Goal: Contribute content: Contribute content

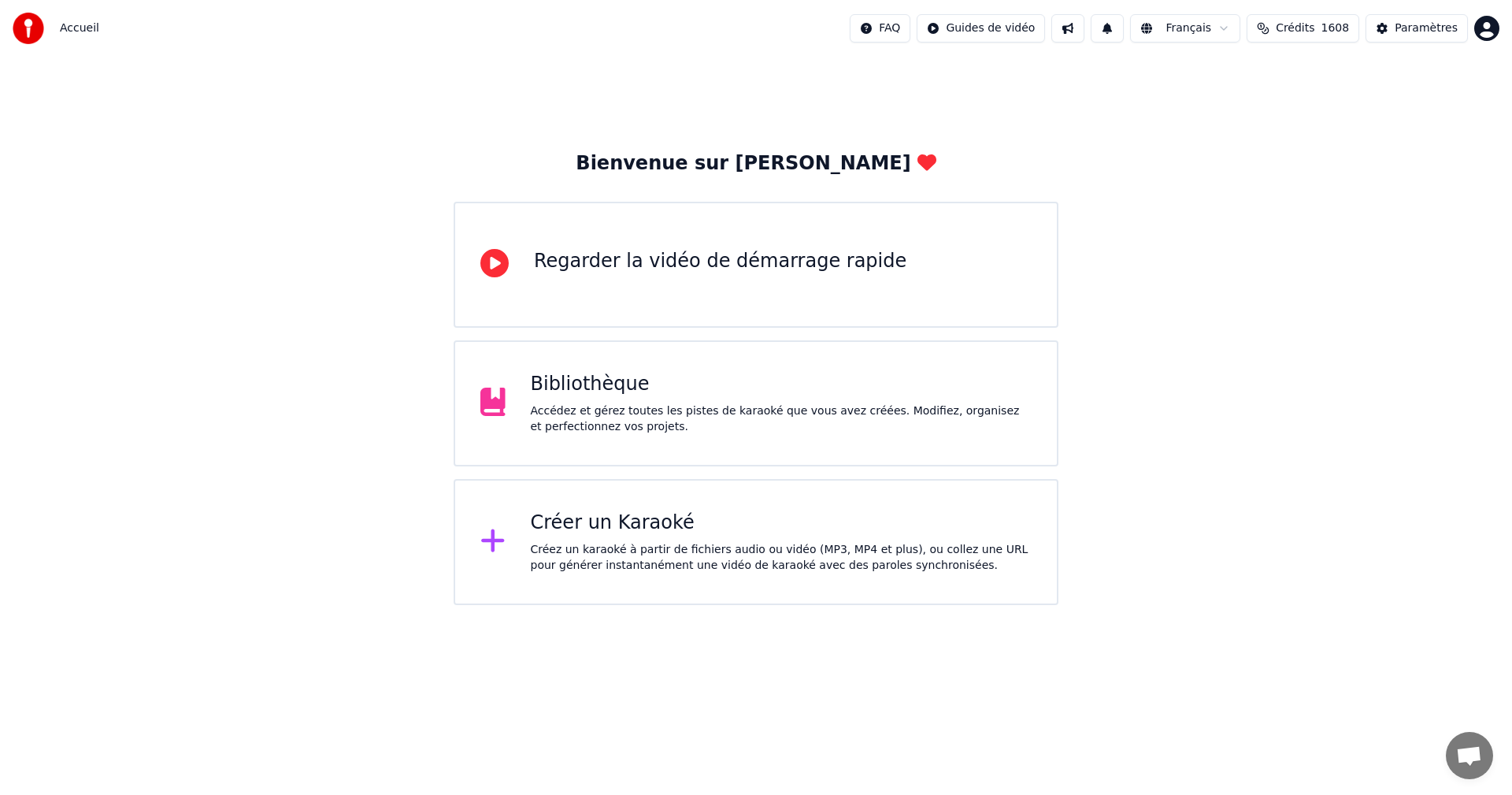
click at [698, 514] on div "Créer un Karaoké" at bounding box center [781, 524] width 502 height 26
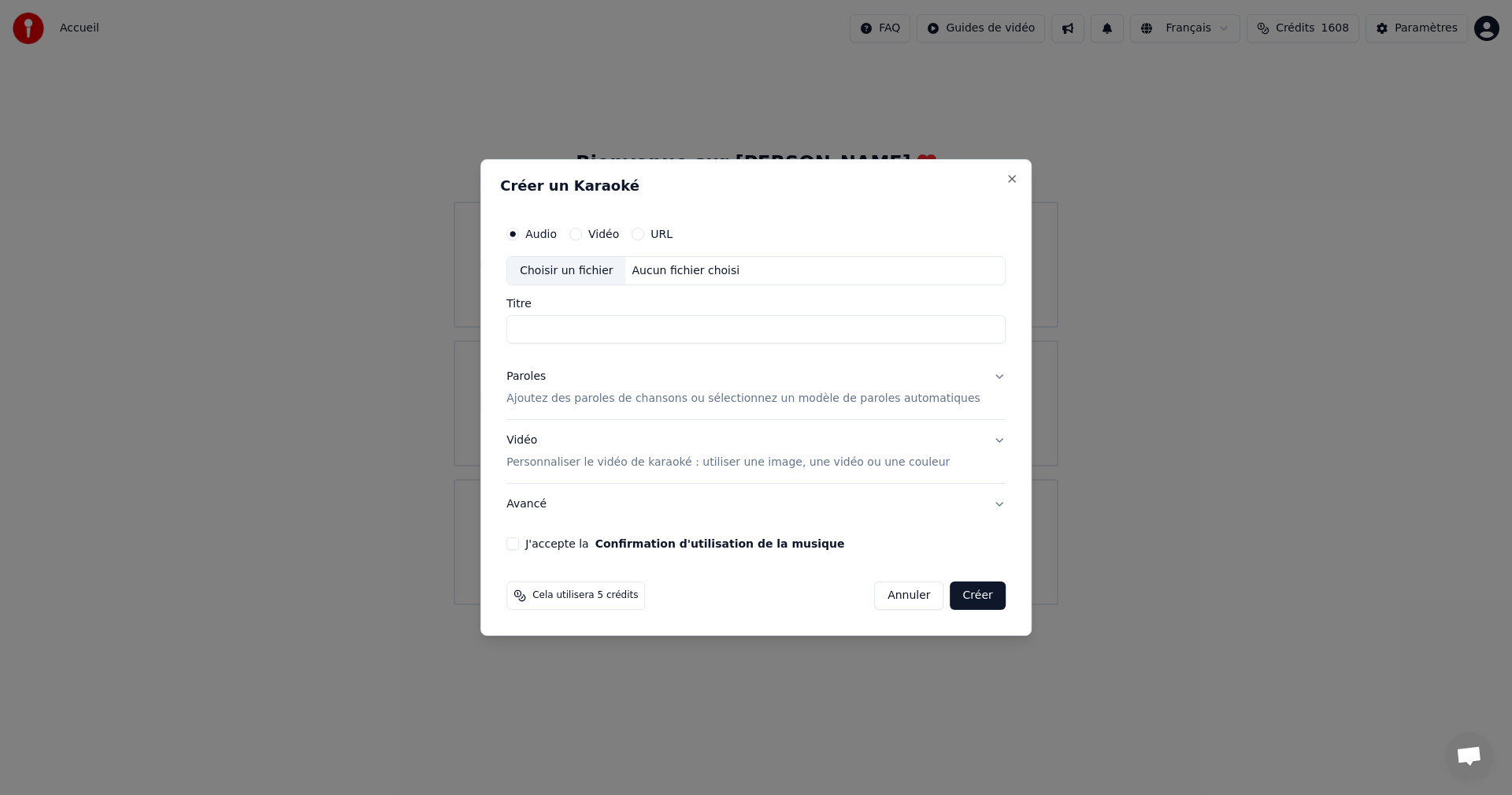
drag, startPoint x: 892, startPoint y: 605, endPoint x: 871, endPoint y: 552, distance: 57.0
click at [883, 569] on form "Audio Vidéo URL Choisir un fichier Aucun fichier choisi Titre Paroles Ajoutez d…" at bounding box center [756, 414] width 512 height 405
click at [885, 582] on button "Annuler" at bounding box center [908, 595] width 69 height 29
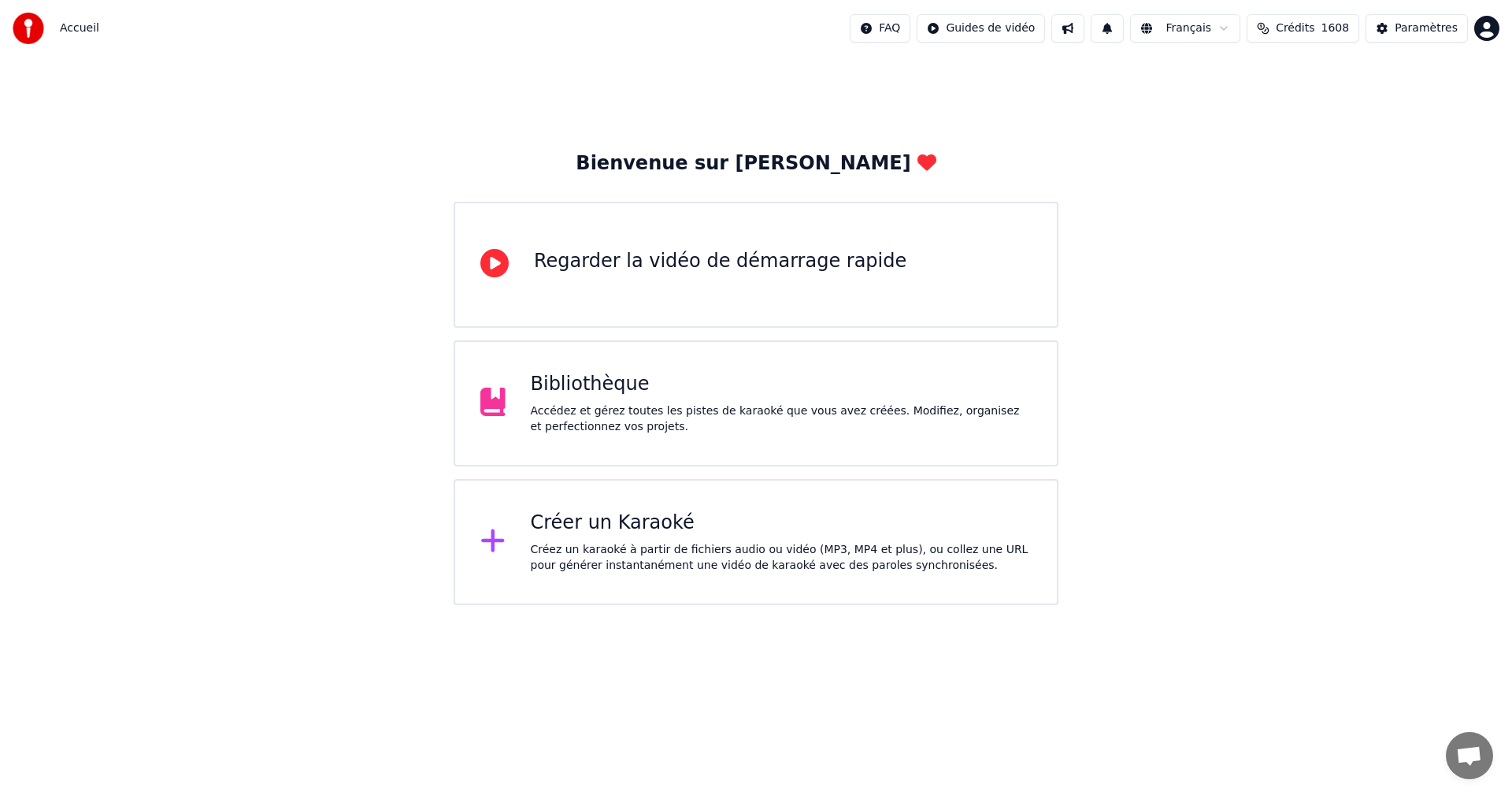
click at [768, 518] on div "Créer un Karaoké" at bounding box center [781, 524] width 502 height 26
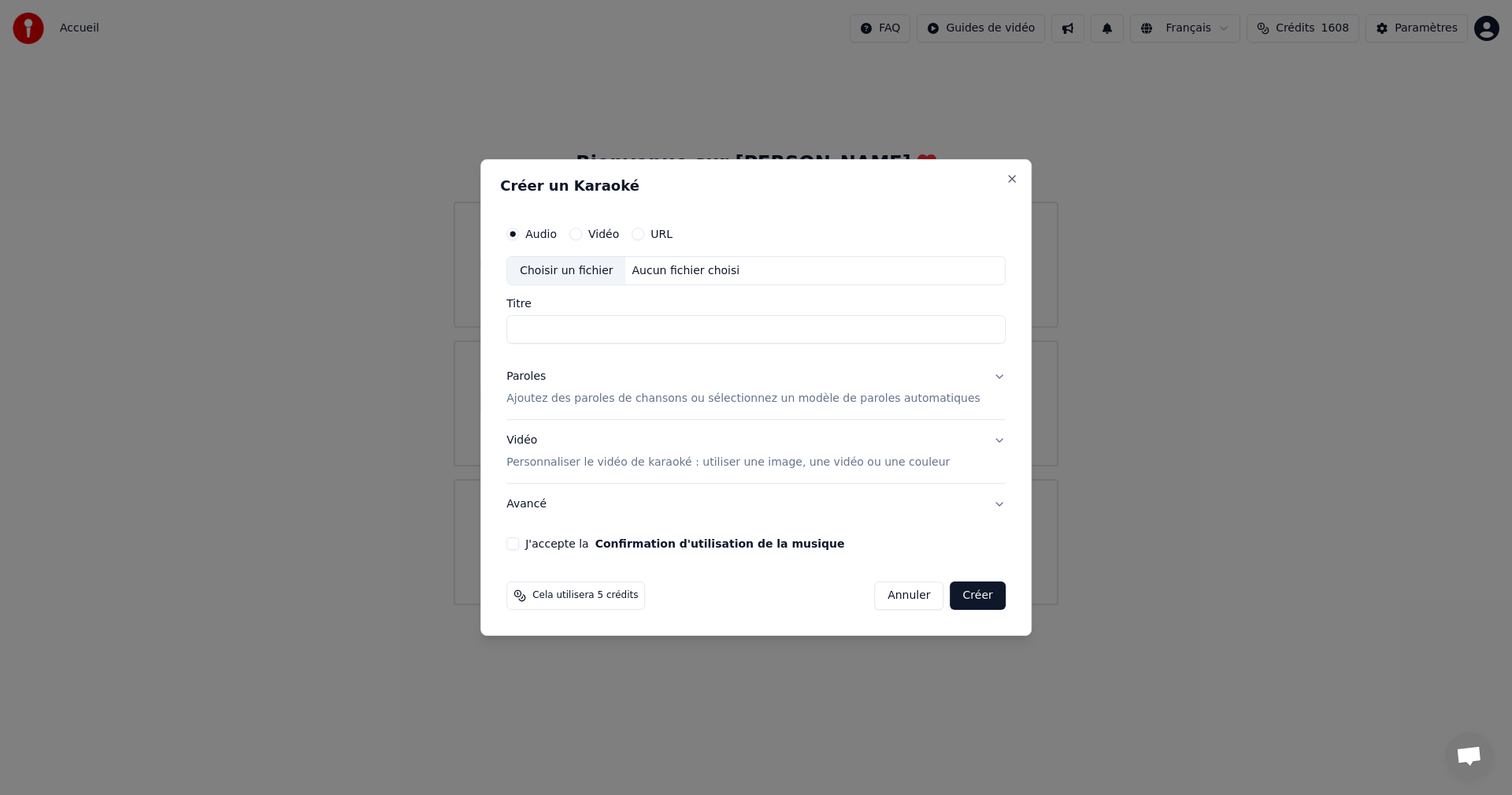
click at [600, 281] on div "Choisir un fichier" at bounding box center [566, 270] width 118 height 29
drag, startPoint x: 659, startPoint y: 330, endPoint x: 468, endPoint y: 350, distance: 192.0
click at [470, 352] on body "**********" at bounding box center [756, 302] width 1512 height 605
click at [850, 320] on input "**********" at bounding box center [756, 329] width 499 height 29
type input "**********"
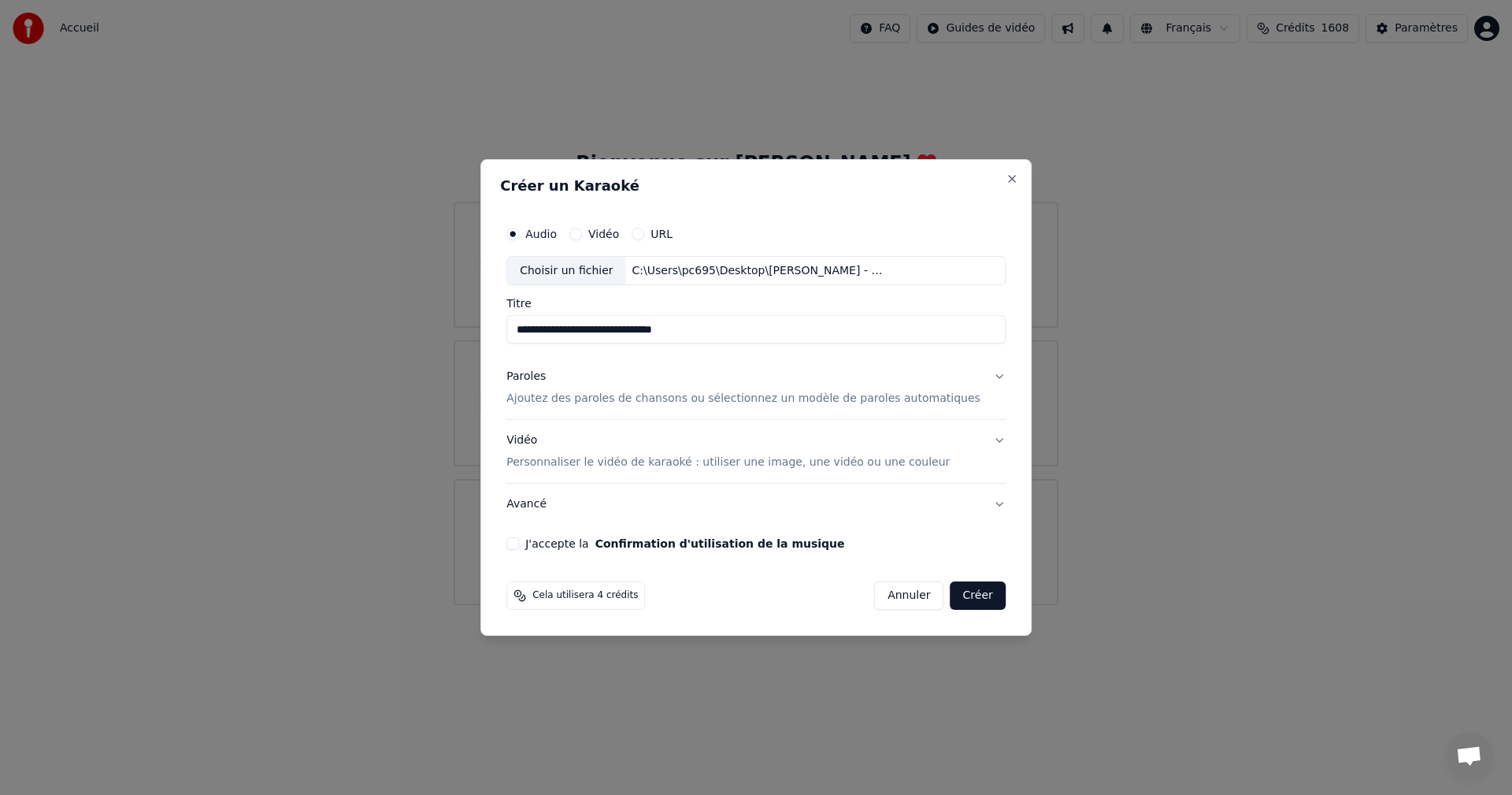
click at [914, 402] on p "Ajoutez des paroles de chansons ou sélectionnez un modèle de paroles automatiqu…" at bounding box center [744, 399] width 474 height 16
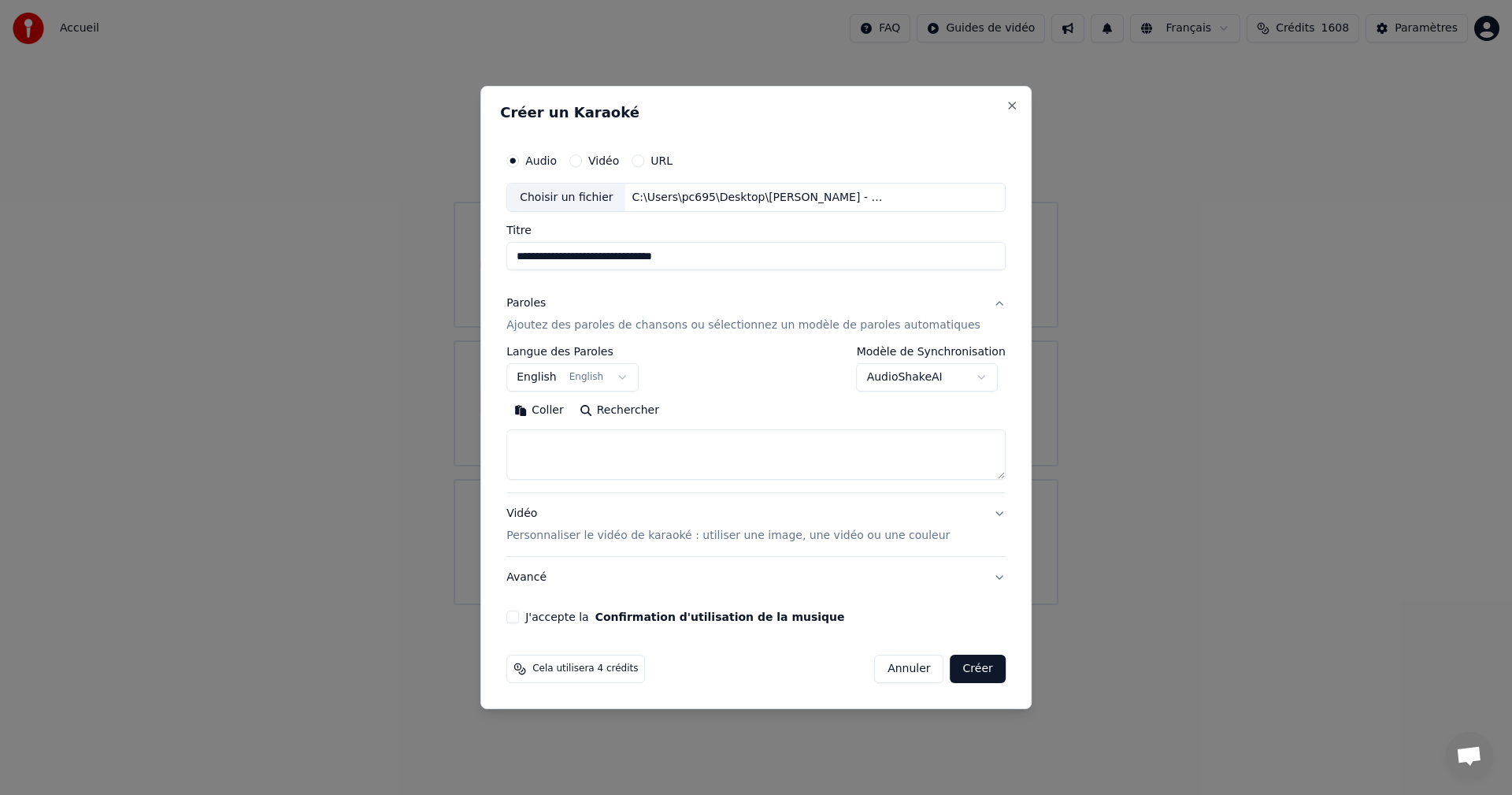
click at [702, 447] on textarea at bounding box center [756, 455] width 499 height 50
paste textarea "**********"
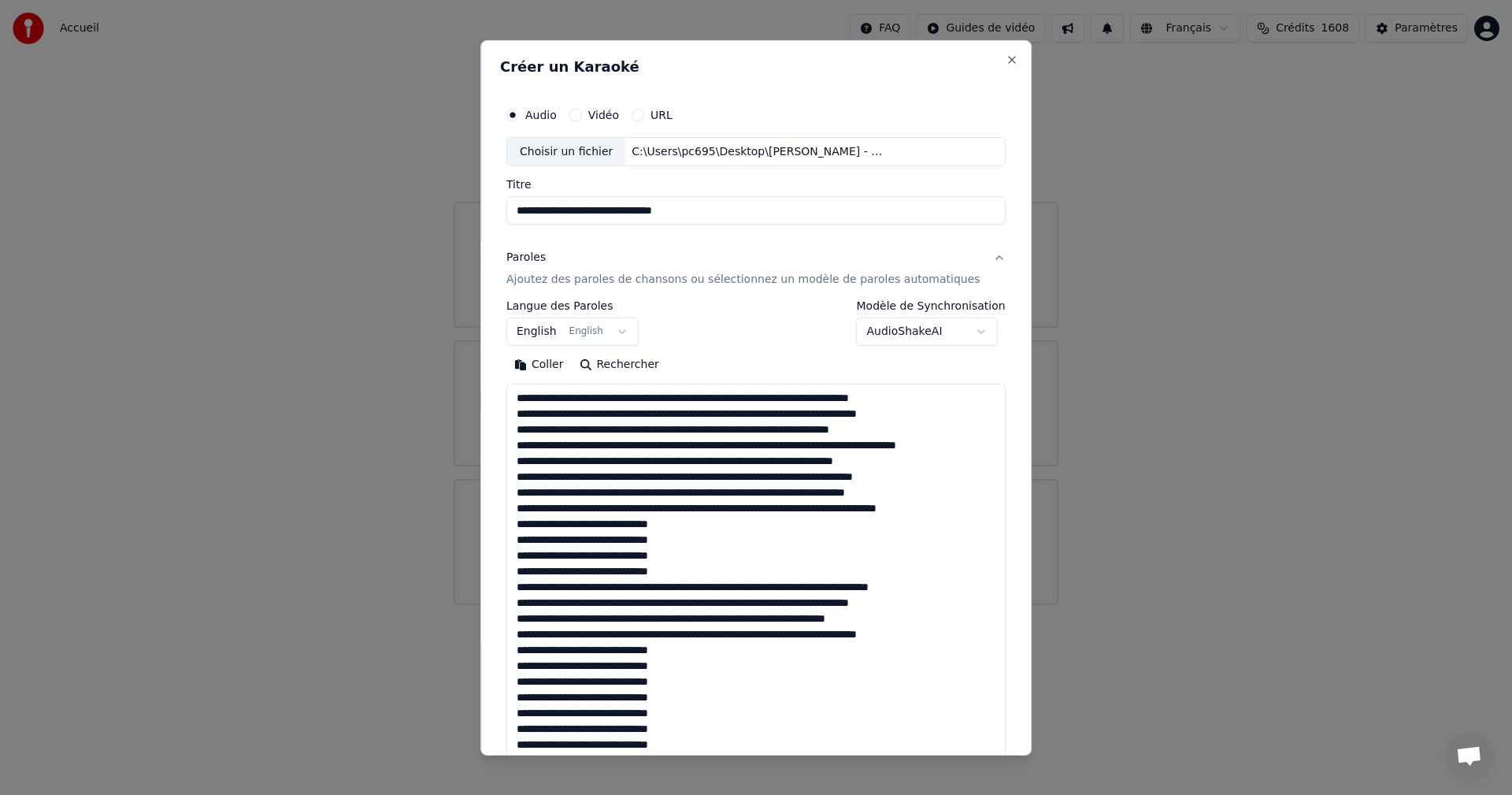
scroll to position [634, 0]
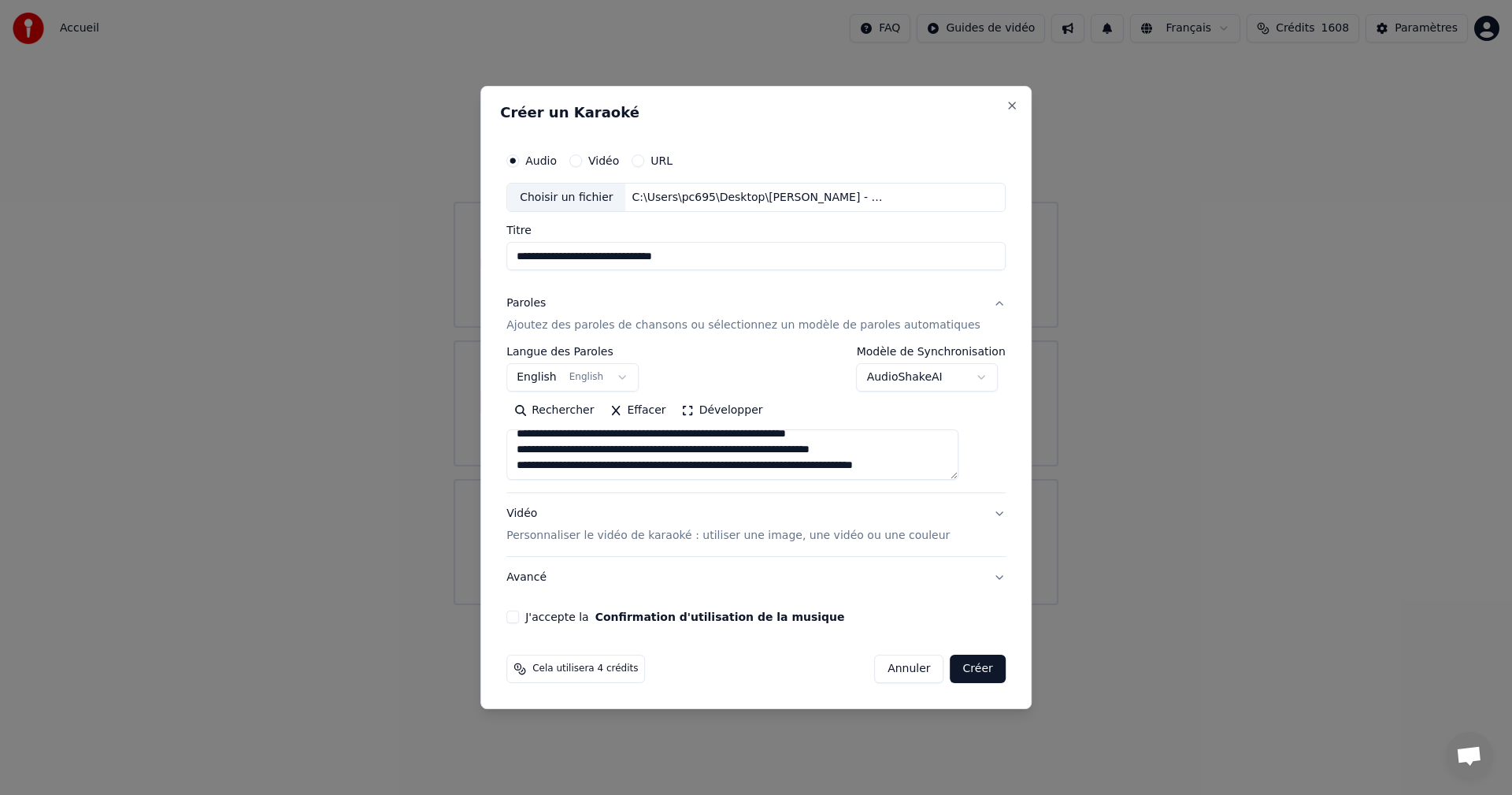
type textarea "**********"
click at [652, 532] on p "Personnaliser le vidéo de karaoké : utiliser une image, une vidéo ou une couleur" at bounding box center [729, 536] width 444 height 16
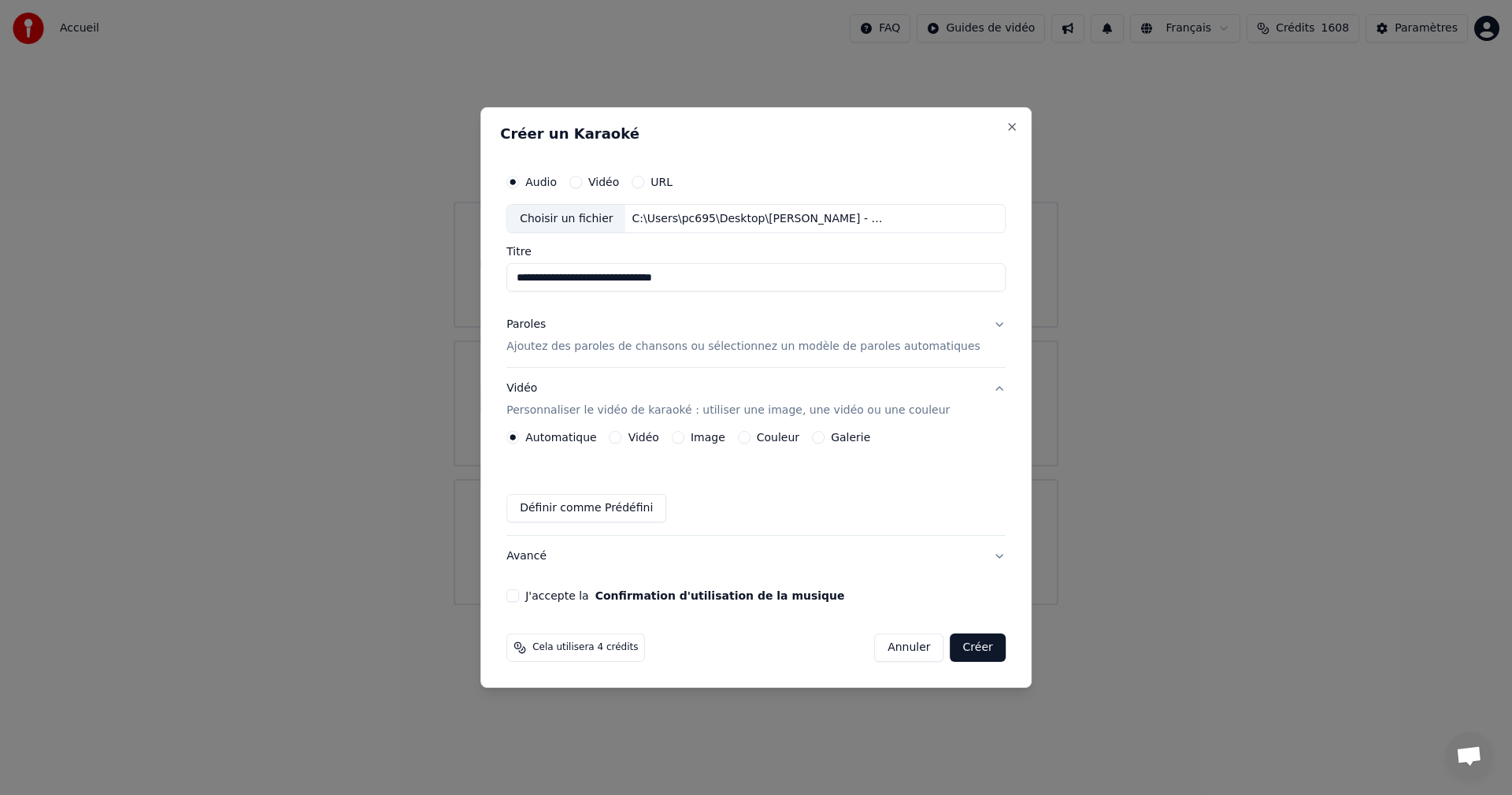
click at [659, 433] on label "Vidéo" at bounding box center [643, 437] width 31 height 11
click at [622, 433] on button "Vidéo" at bounding box center [615, 437] width 13 height 13
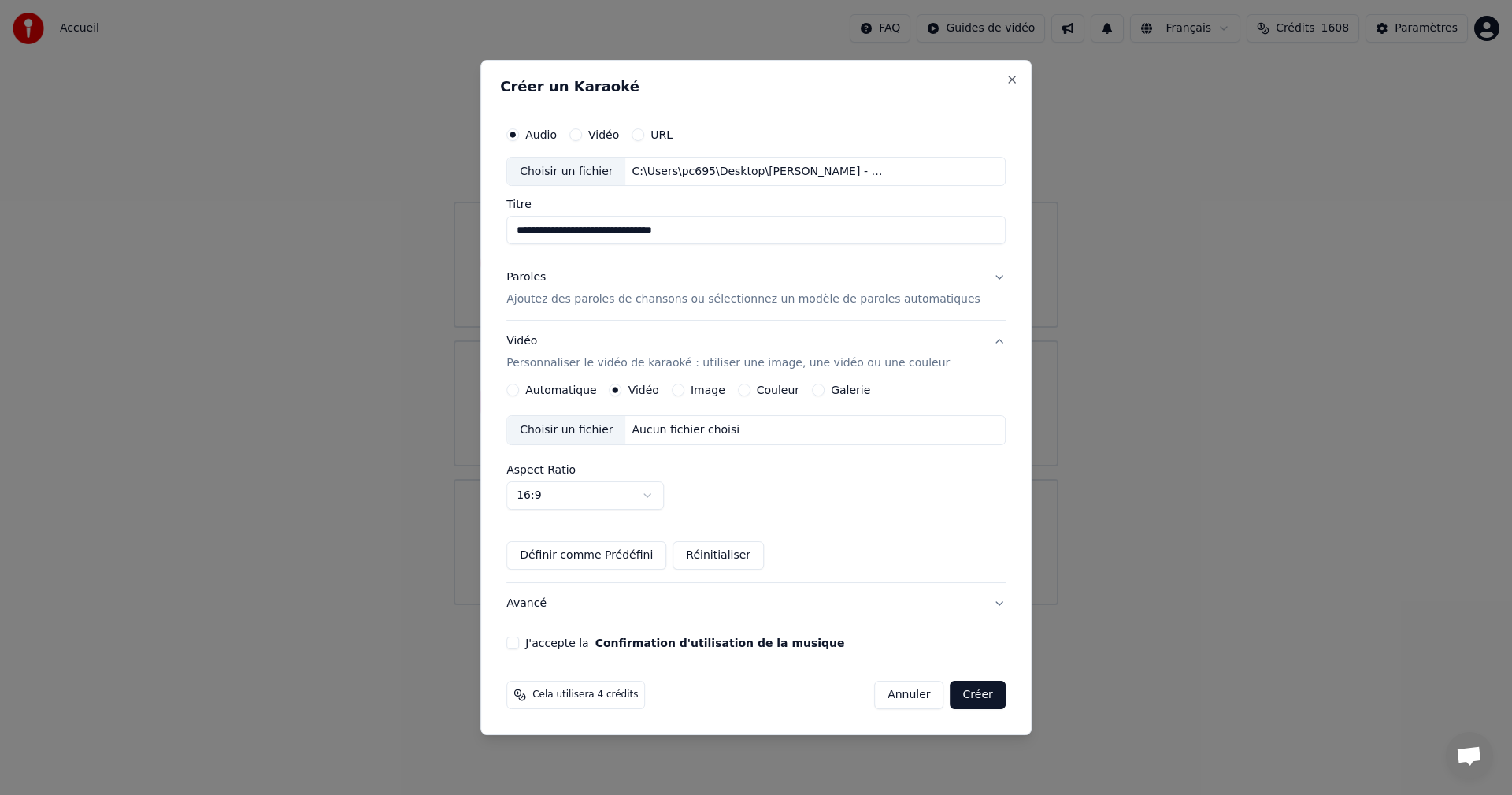
click at [605, 436] on div "Choisir un fichier" at bounding box center [566, 430] width 118 height 29
click at [519, 639] on button "J'accepte la Confirmation d'utilisation de la musique" at bounding box center [513, 642] width 13 height 13
click at [972, 697] on button "Créer" at bounding box center [978, 694] width 55 height 29
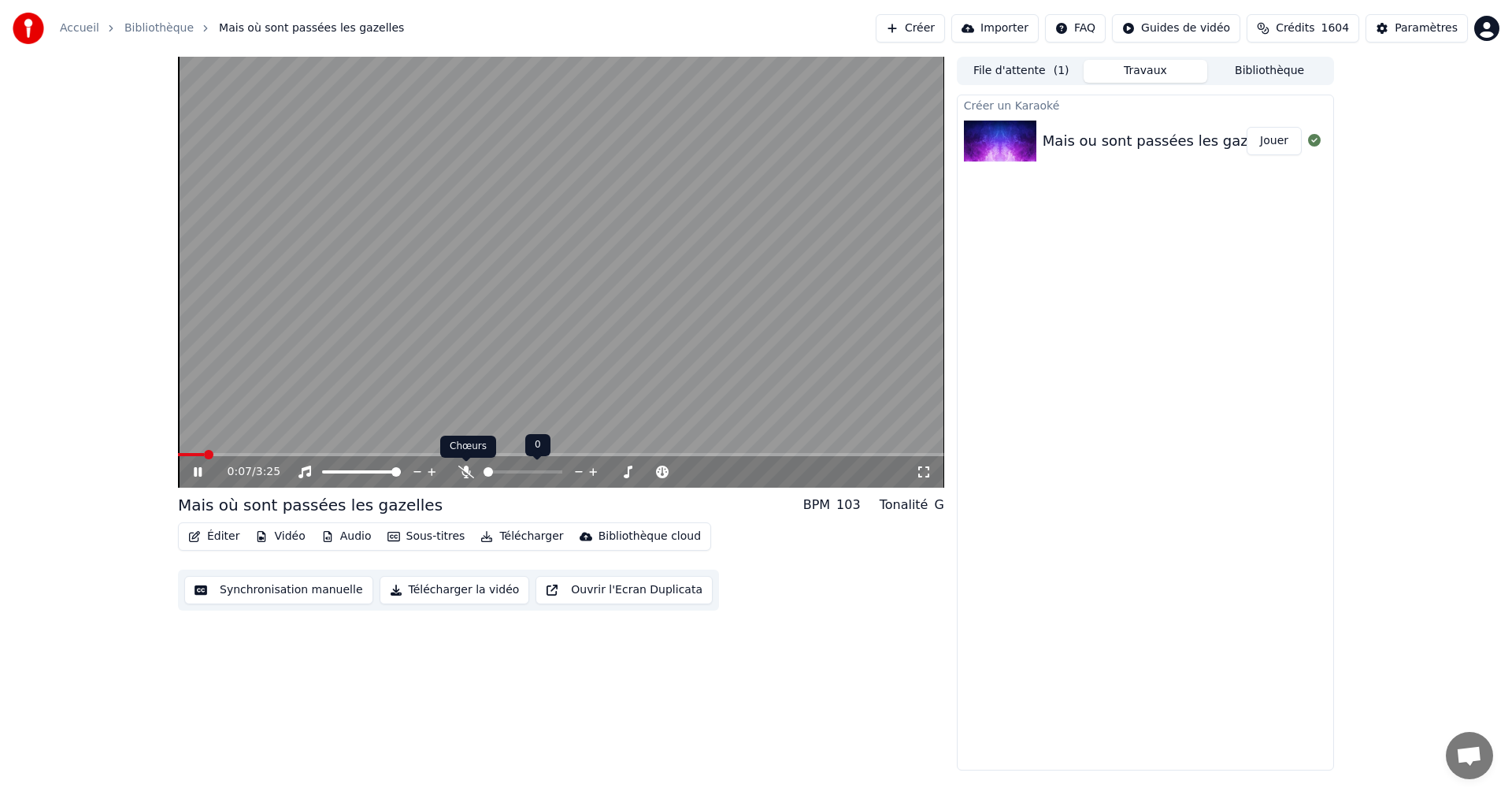
click at [467, 471] on icon at bounding box center [467, 471] width 16 height 13
click at [569, 381] on video at bounding box center [560, 272] width 766 height 431
click at [1019, 60] on button "File d'attente ( 1 )" at bounding box center [1022, 71] width 124 height 23
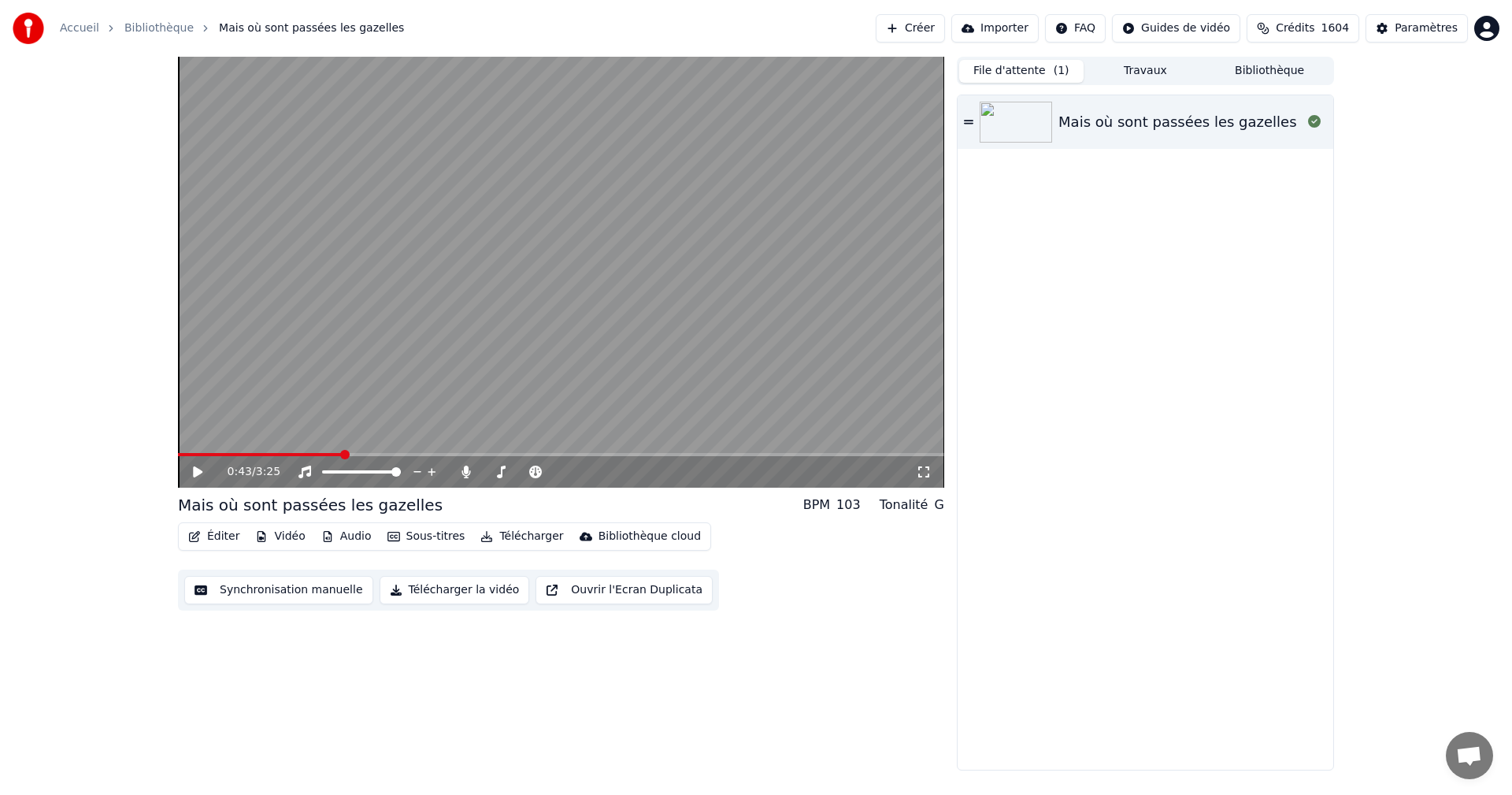
click at [968, 122] on icon at bounding box center [970, 121] width 10 height 11
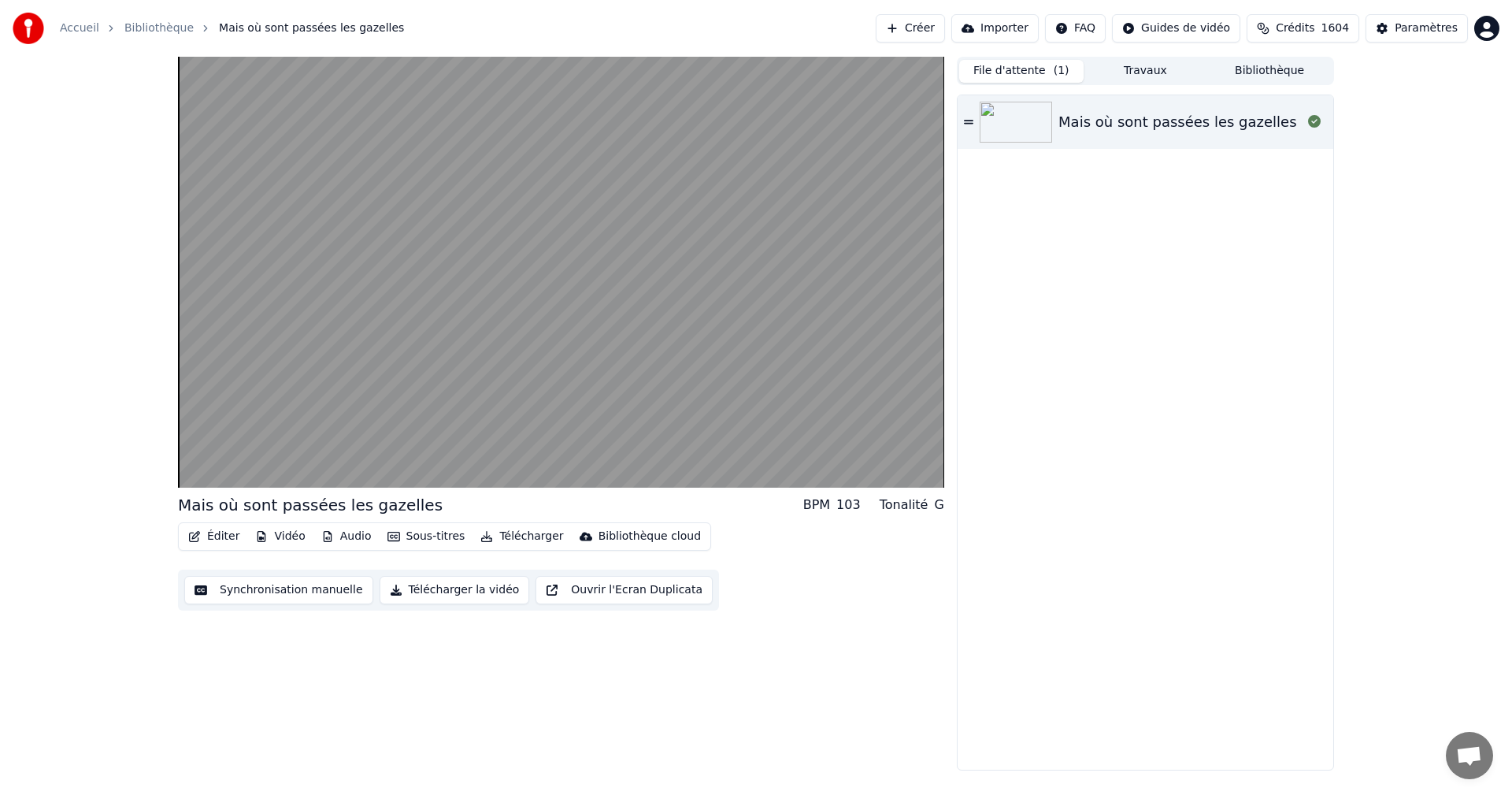
click at [972, 122] on icon at bounding box center [970, 121] width 10 height 11
click at [1160, 119] on div "Mais où sont passées les gazelles" at bounding box center [1177, 122] width 238 height 22
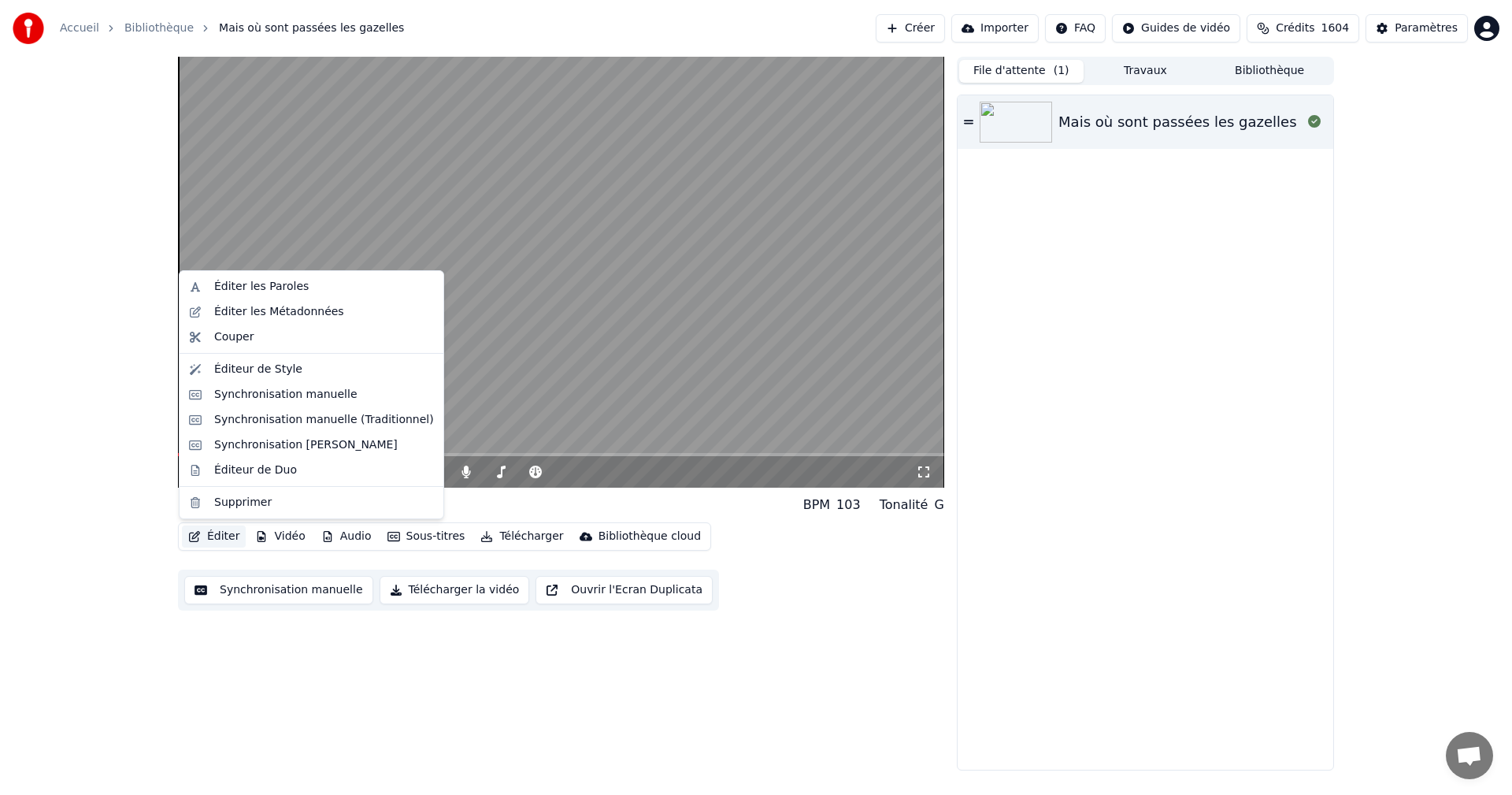
click at [213, 534] on button "Éditer" at bounding box center [213, 537] width 64 height 22
click at [319, 281] on div "Éditer les Paroles" at bounding box center [324, 287] width 220 height 16
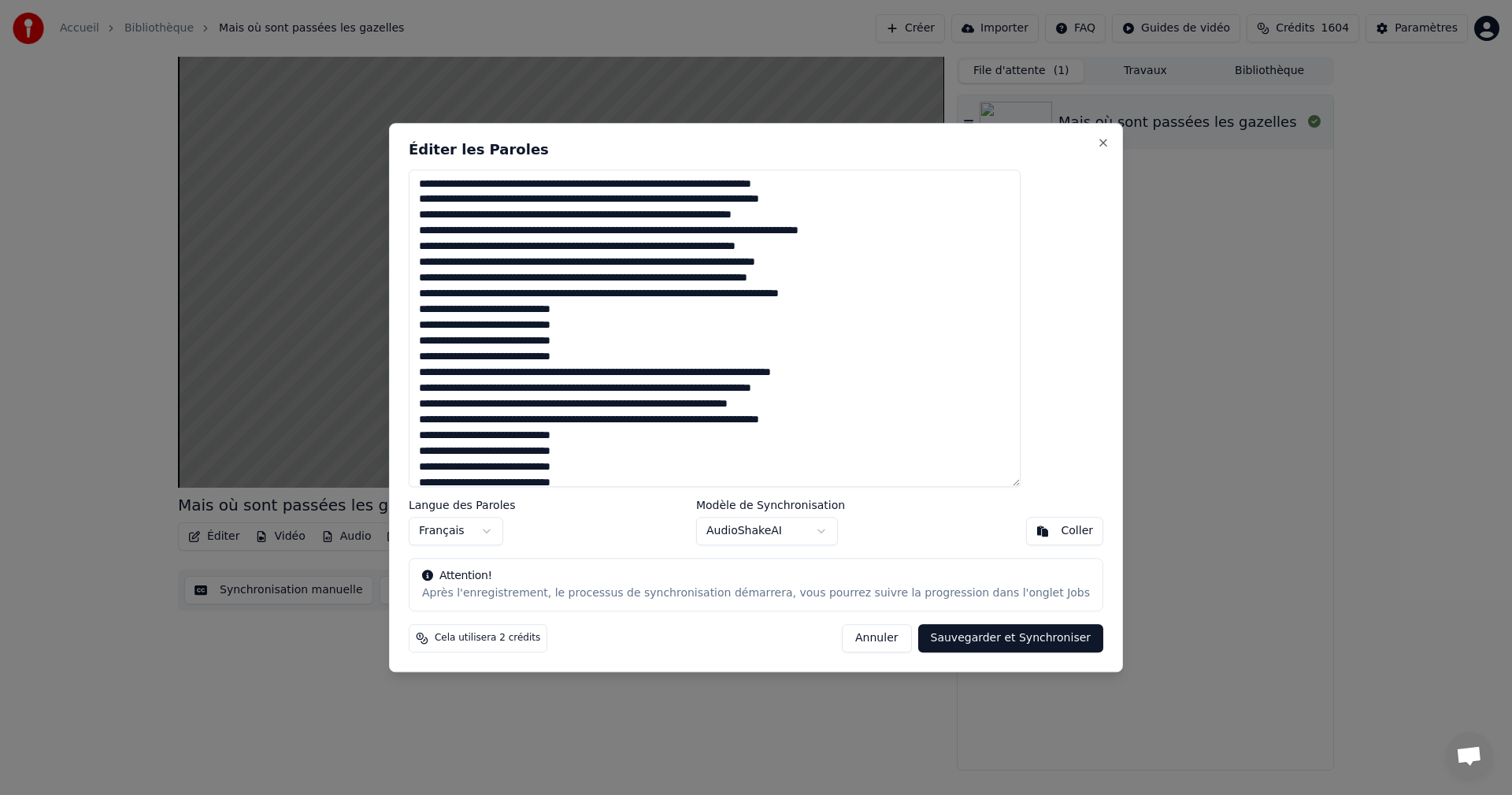
drag, startPoint x: 876, startPoint y: 177, endPoint x: 687, endPoint y: 180, distance: 189.0
click at [687, 180] on textarea at bounding box center [714, 328] width 612 height 319
drag, startPoint x: 891, startPoint y: 200, endPoint x: 710, endPoint y: 191, distance: 181.2
click at [710, 191] on textarea at bounding box center [714, 328] width 612 height 319
drag, startPoint x: 855, startPoint y: 215, endPoint x: 680, endPoint y: 208, distance: 175.1
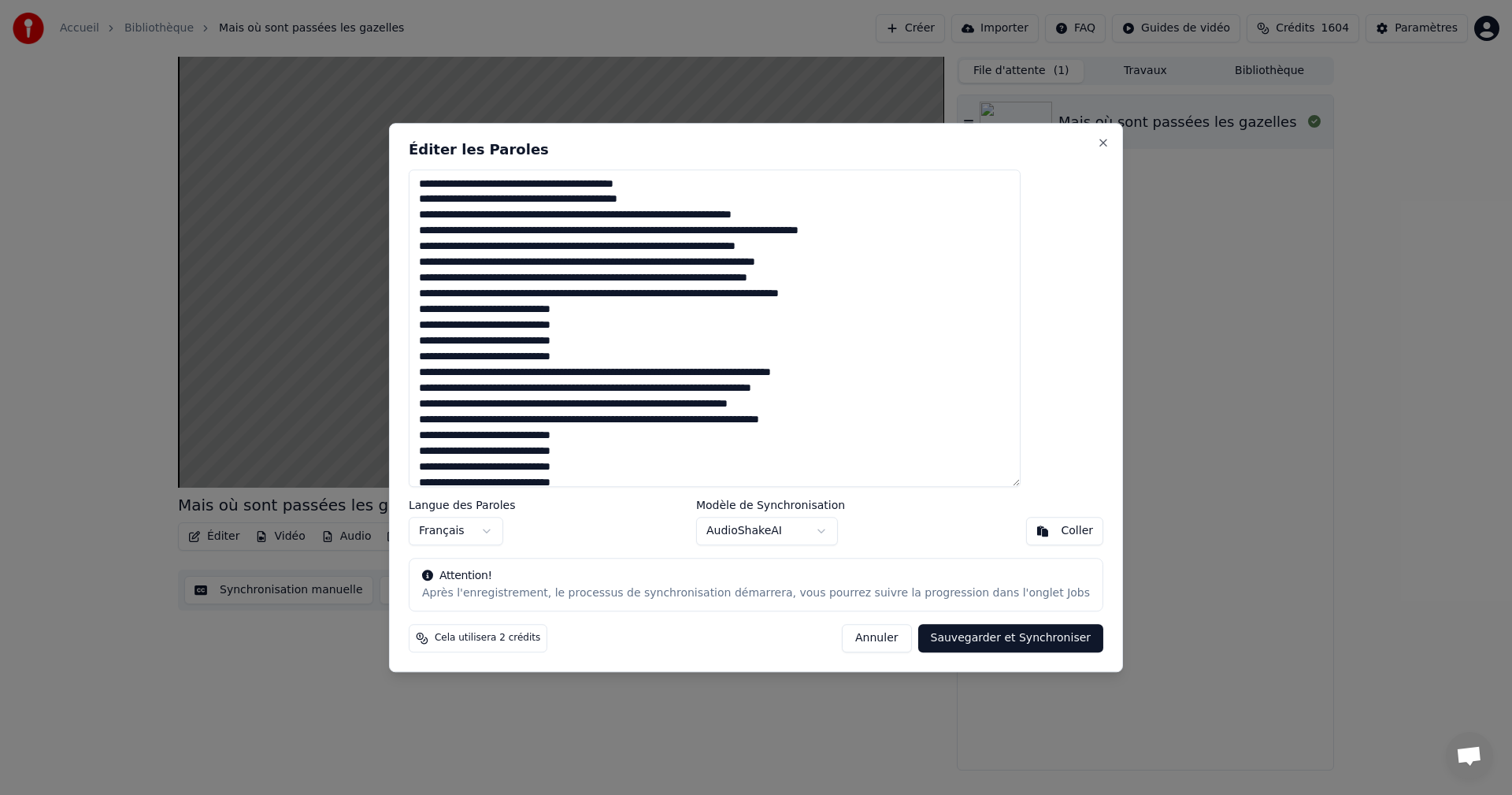
click at [680, 208] on textarea at bounding box center [714, 328] width 612 height 319
drag, startPoint x: 940, startPoint y: 232, endPoint x: 757, endPoint y: 225, distance: 183.1
click at [757, 225] on textarea at bounding box center [714, 328] width 612 height 319
drag, startPoint x: 860, startPoint y: 245, endPoint x: 686, endPoint y: 240, distance: 174.1
click at [686, 240] on textarea at bounding box center [714, 328] width 612 height 319
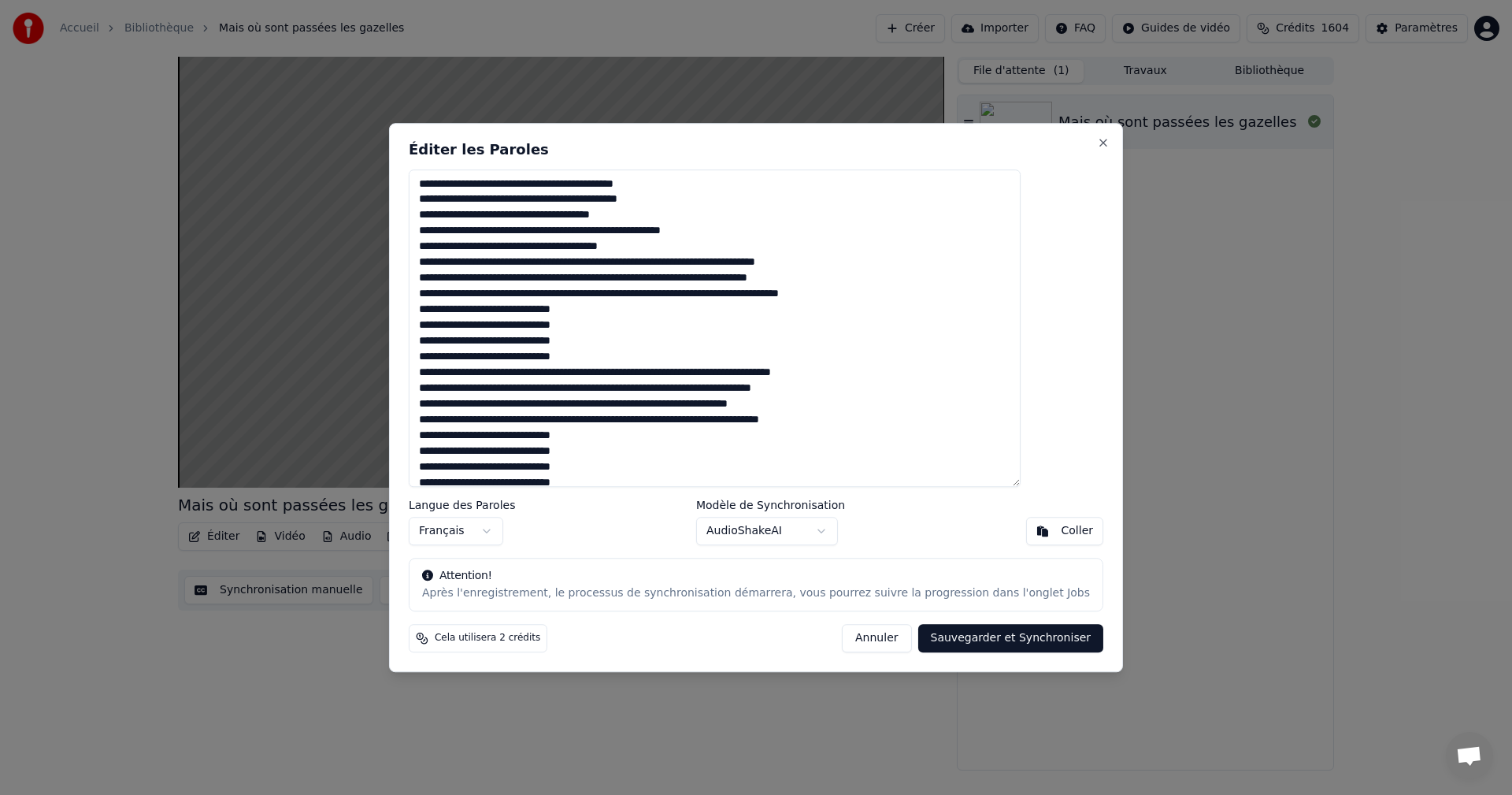
drag, startPoint x: 867, startPoint y: 264, endPoint x: 705, endPoint y: 257, distance: 162.2
click at [705, 257] on textarea at bounding box center [714, 328] width 612 height 319
drag, startPoint x: 867, startPoint y: 275, endPoint x: 691, endPoint y: 273, distance: 176.0
click at [691, 276] on textarea at bounding box center [714, 328] width 612 height 319
click at [716, 259] on textarea at bounding box center [714, 328] width 612 height 319
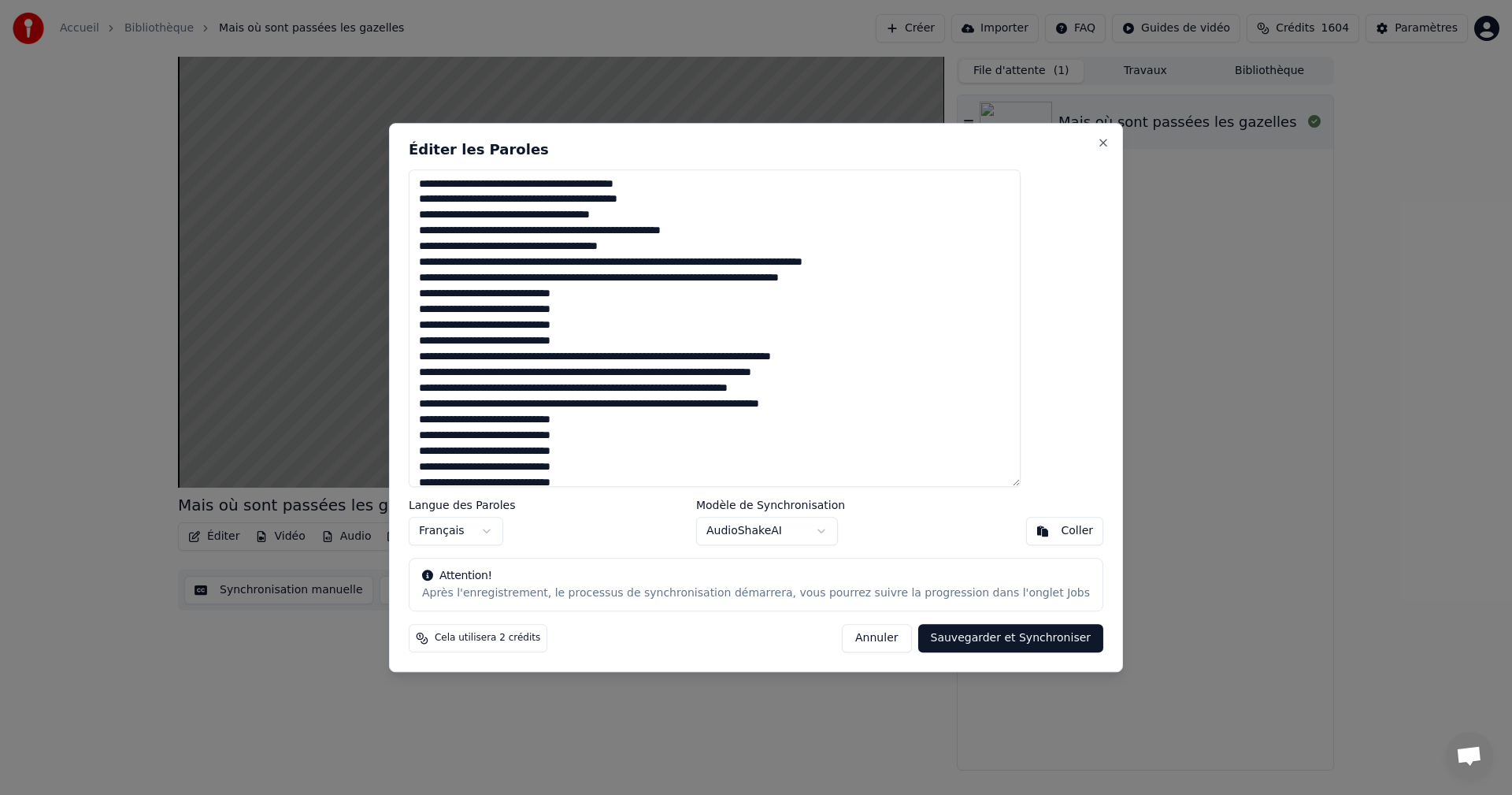
type textarea "**********"
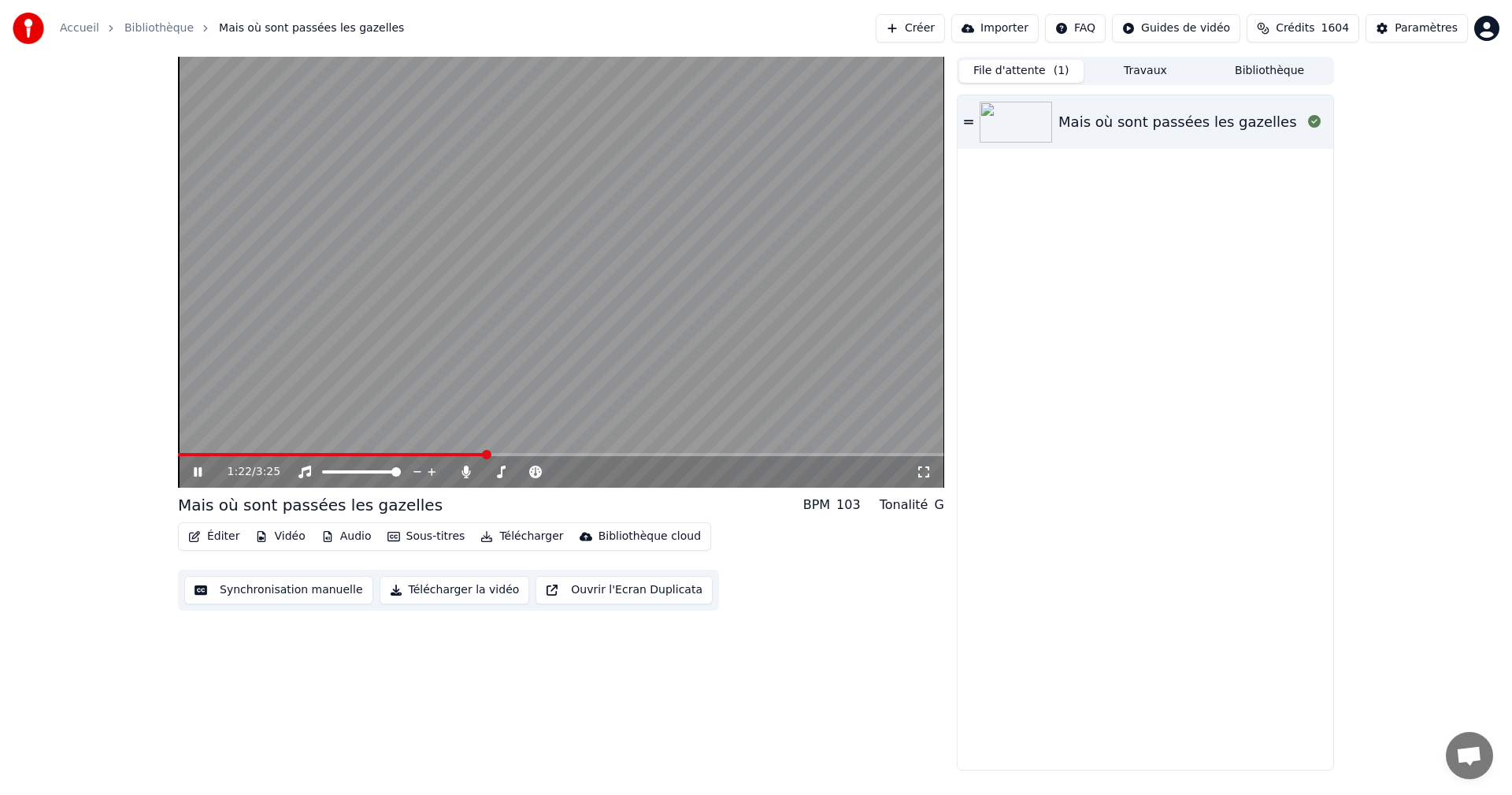
click at [208, 537] on button "Éditer" at bounding box center [213, 537] width 64 height 22
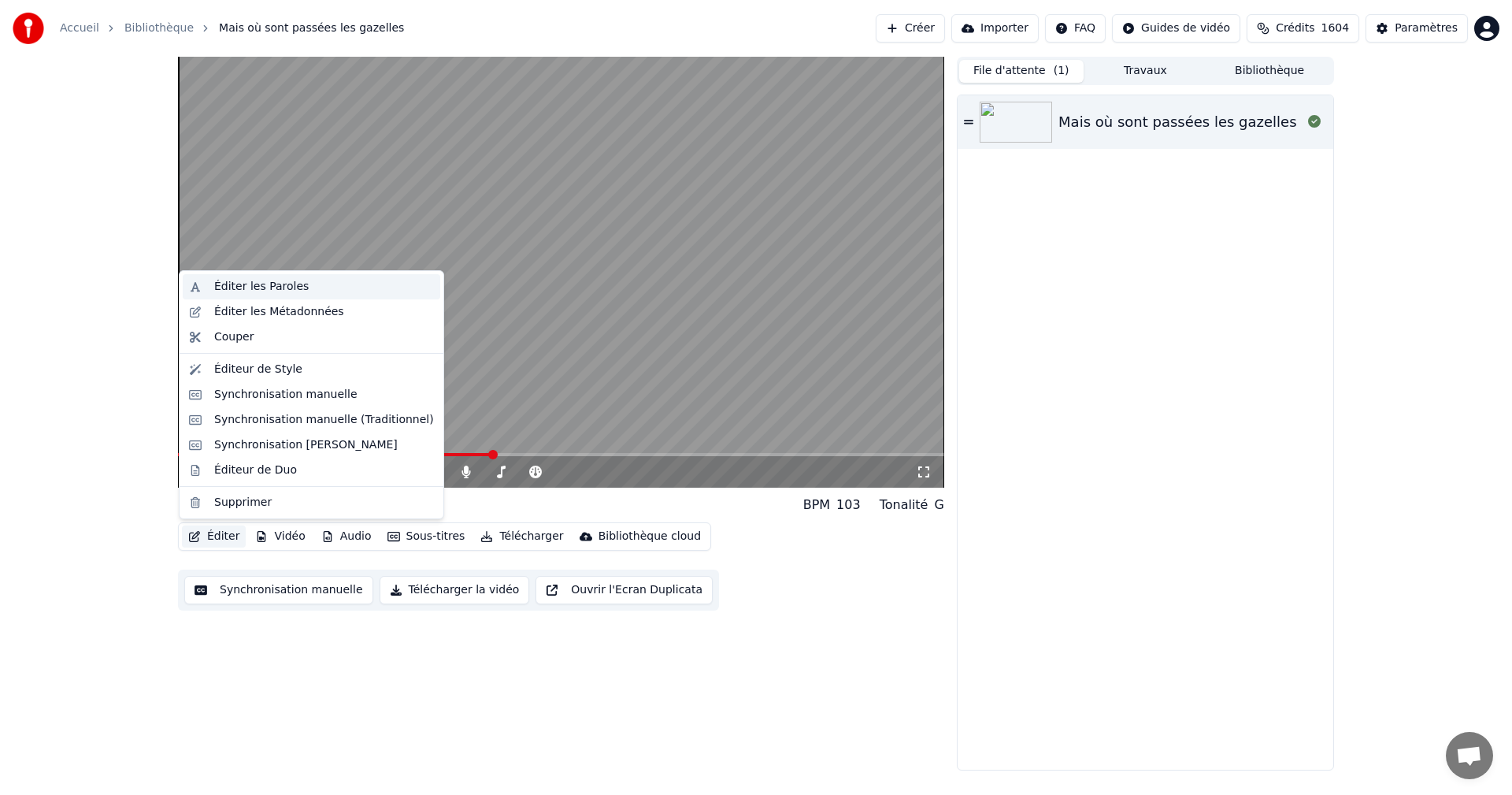
click at [246, 292] on div "Éditer les Paroles" at bounding box center [261, 287] width 95 height 16
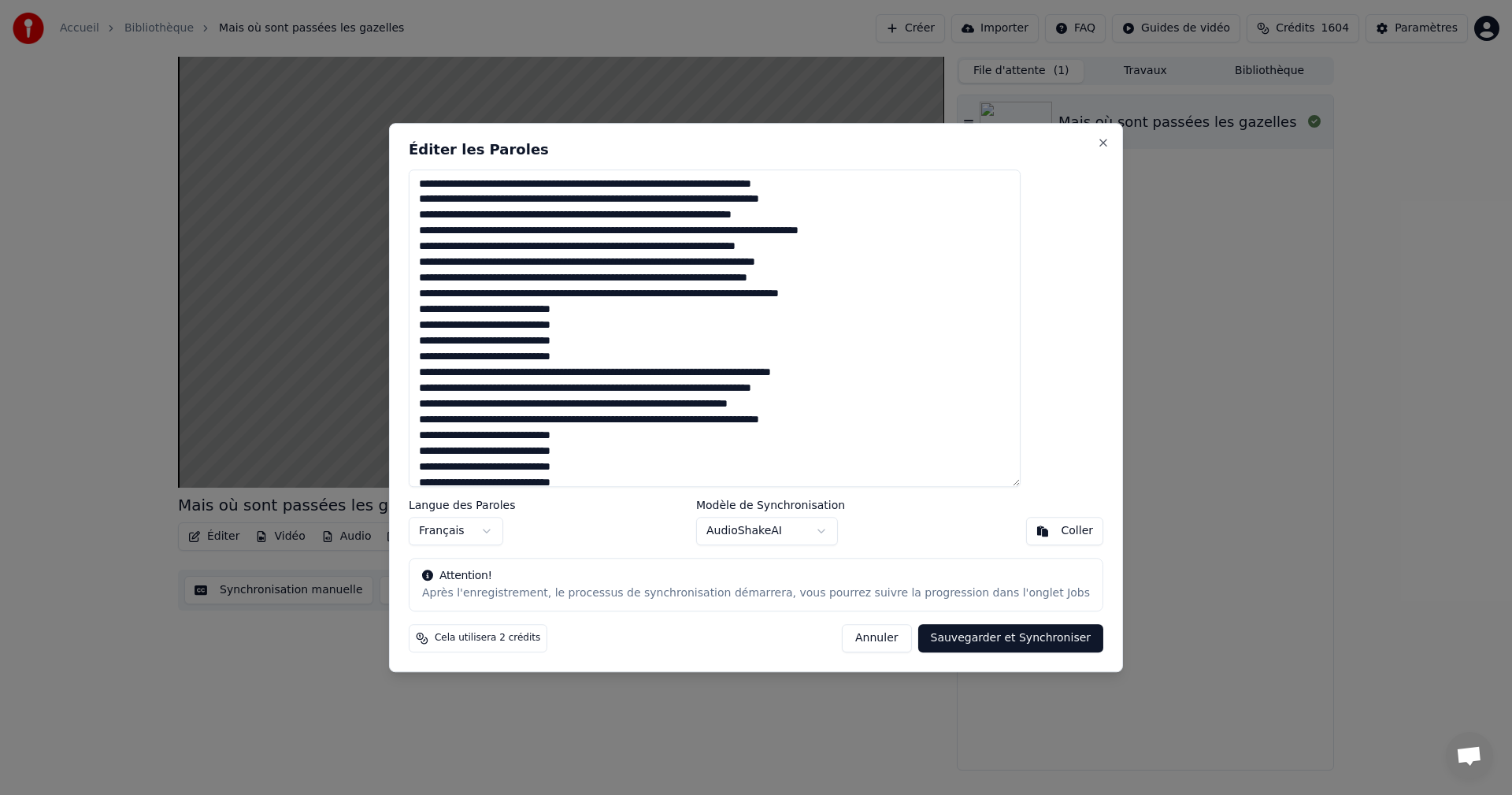
drag, startPoint x: 913, startPoint y: 299, endPoint x: 731, endPoint y: 289, distance: 182.3
click at [733, 291] on textarea at bounding box center [714, 328] width 612 height 319
drag, startPoint x: 862, startPoint y: 277, endPoint x: 693, endPoint y: 280, distance: 169.0
click at [693, 280] on textarea at bounding box center [714, 328] width 612 height 319
drag, startPoint x: 867, startPoint y: 258, endPoint x: 695, endPoint y: 260, distance: 172.0
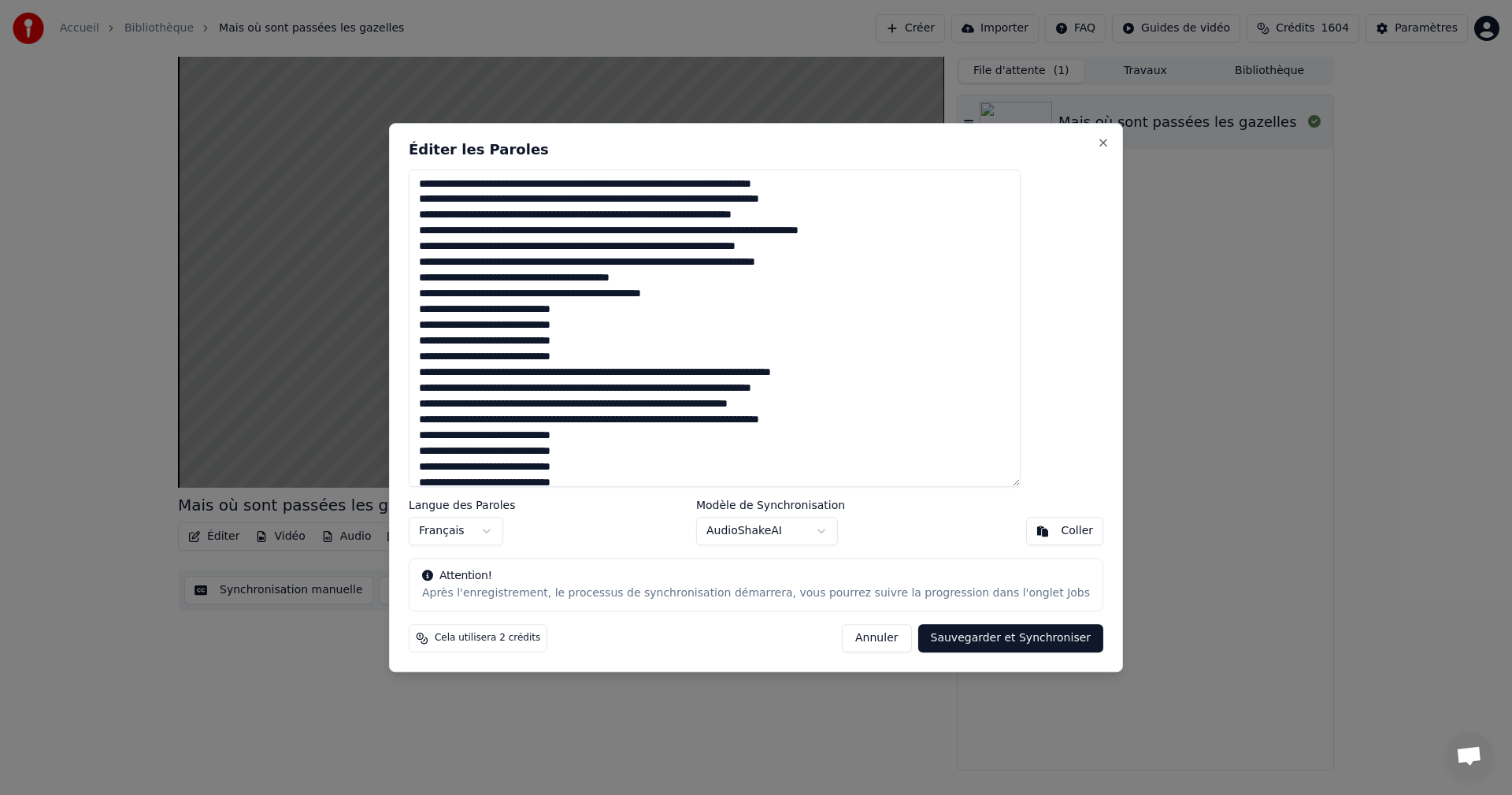
click at [695, 260] on textarea at bounding box center [714, 328] width 612 height 319
drag, startPoint x: 853, startPoint y: 250, endPoint x: 686, endPoint y: 244, distance: 167.1
click at [686, 244] on textarea at bounding box center [714, 328] width 612 height 319
drag, startPoint x: 687, startPoint y: 240, endPoint x: 857, endPoint y: 247, distance: 170.1
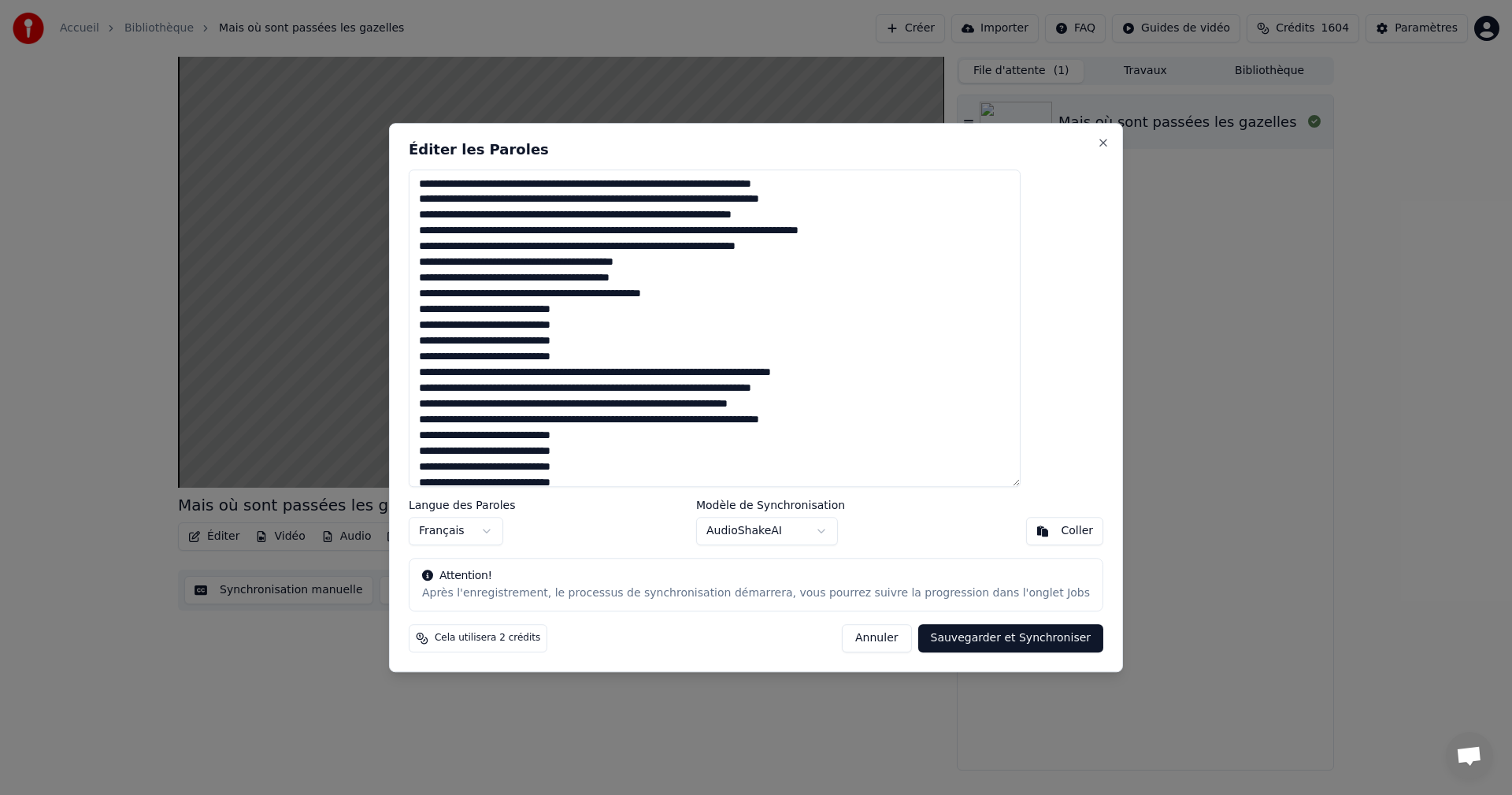
click at [857, 247] on textarea at bounding box center [714, 328] width 612 height 319
drag, startPoint x: 756, startPoint y: 233, endPoint x: 926, endPoint y: 235, distance: 170.0
click at [926, 235] on textarea at bounding box center [714, 328] width 612 height 319
drag, startPoint x: 682, startPoint y: 213, endPoint x: 857, endPoint y: 217, distance: 175.0
click at [857, 217] on textarea at bounding box center [714, 328] width 612 height 319
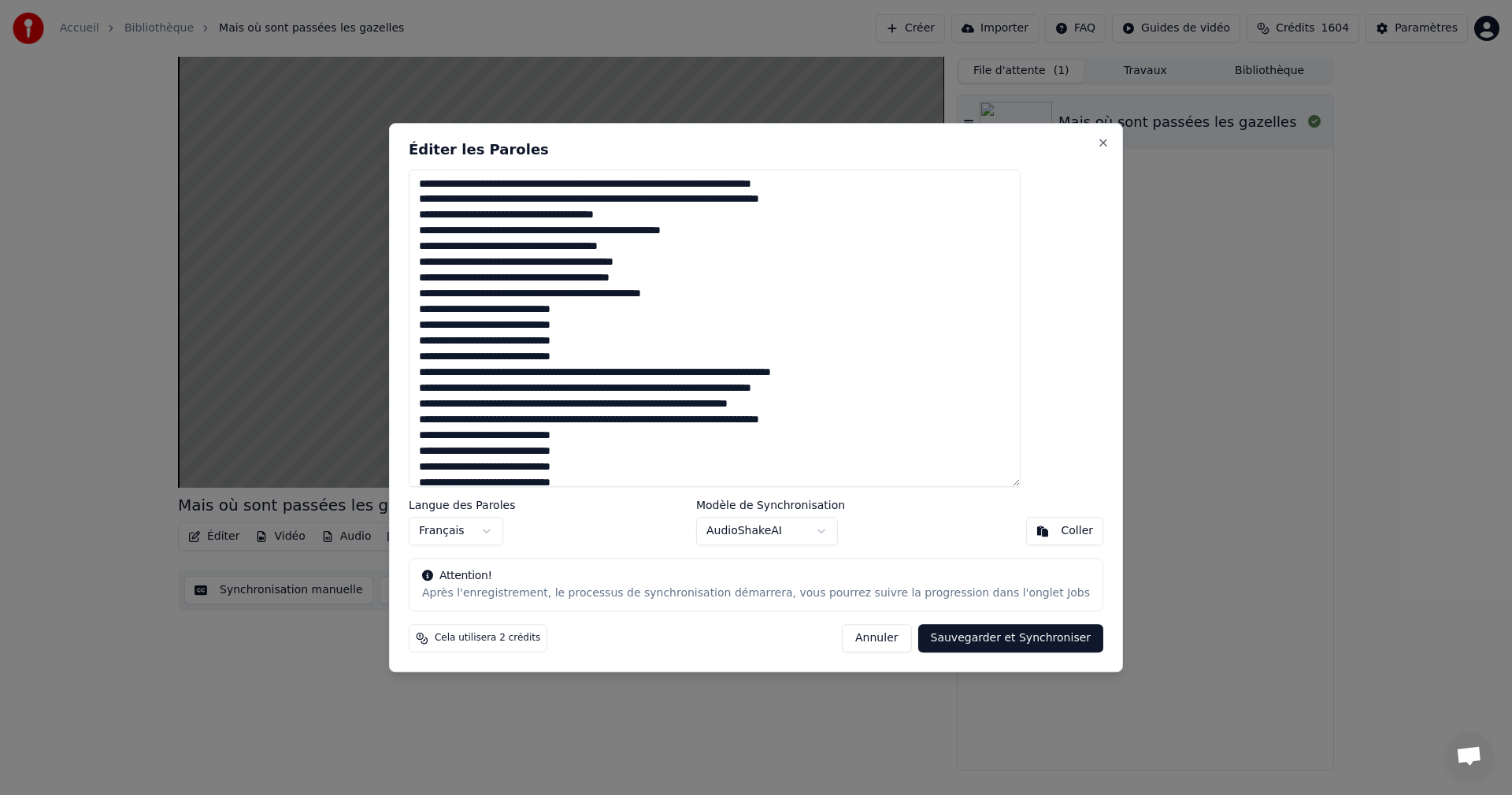
drag, startPoint x: 714, startPoint y: 201, endPoint x: 882, endPoint y: 194, distance: 168.1
click at [882, 194] on textarea at bounding box center [714, 328] width 612 height 319
drag, startPoint x: 686, startPoint y: 182, endPoint x: 838, endPoint y: 203, distance: 153.4
click at [835, 197] on textarea at bounding box center [714, 328] width 612 height 319
click at [856, 196] on textarea at bounding box center [714, 328] width 612 height 319
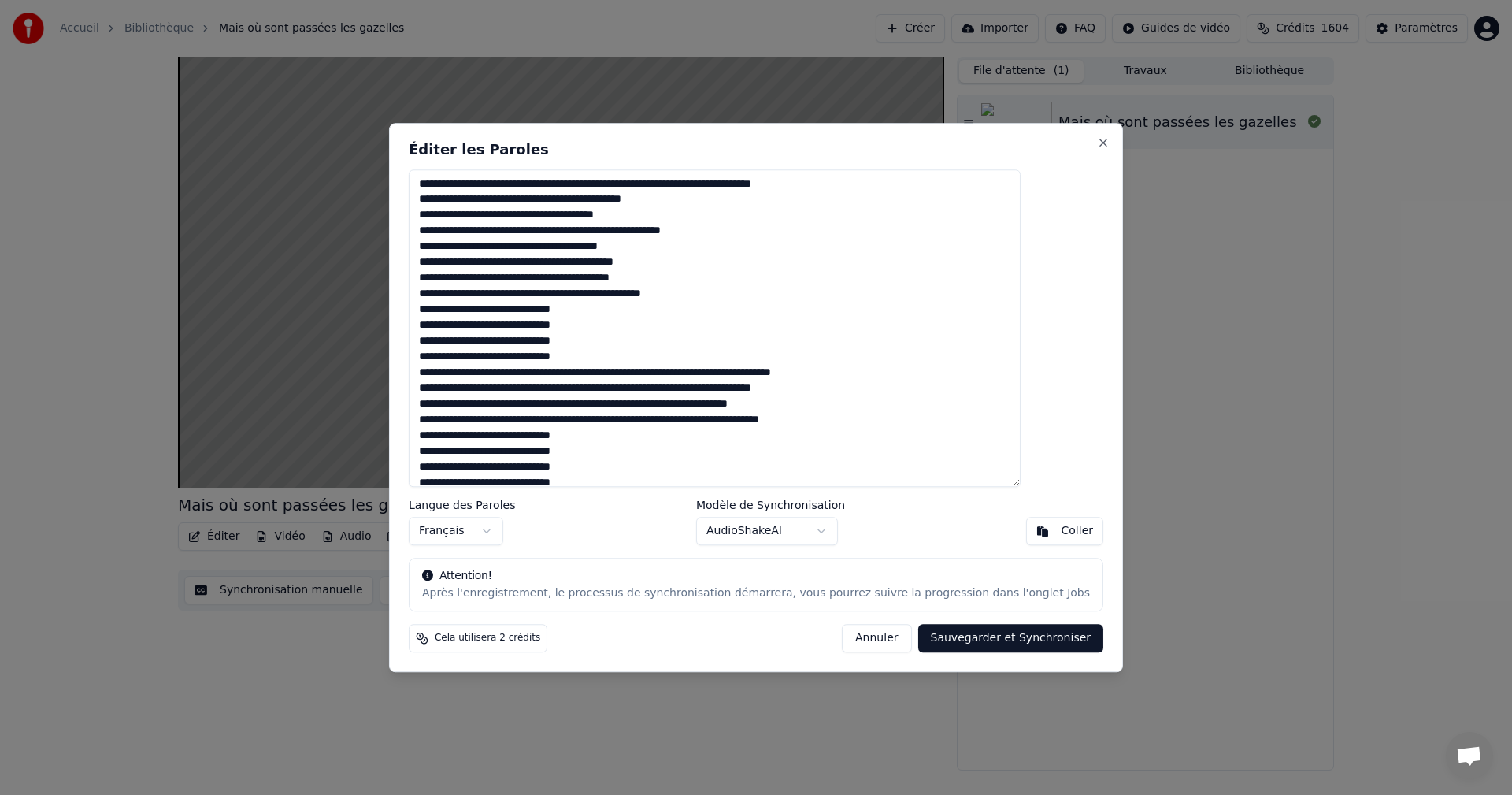
drag, startPoint x: 853, startPoint y: 182, endPoint x: 839, endPoint y: 186, distance: 14.6
click at [839, 186] on textarea at bounding box center [714, 328] width 612 height 319
drag, startPoint x: 686, startPoint y: 183, endPoint x: 878, endPoint y: 184, distance: 192.0
click at [878, 184] on textarea at bounding box center [714, 328] width 612 height 319
drag, startPoint x: 709, startPoint y: 372, endPoint x: 910, endPoint y: 374, distance: 201.0
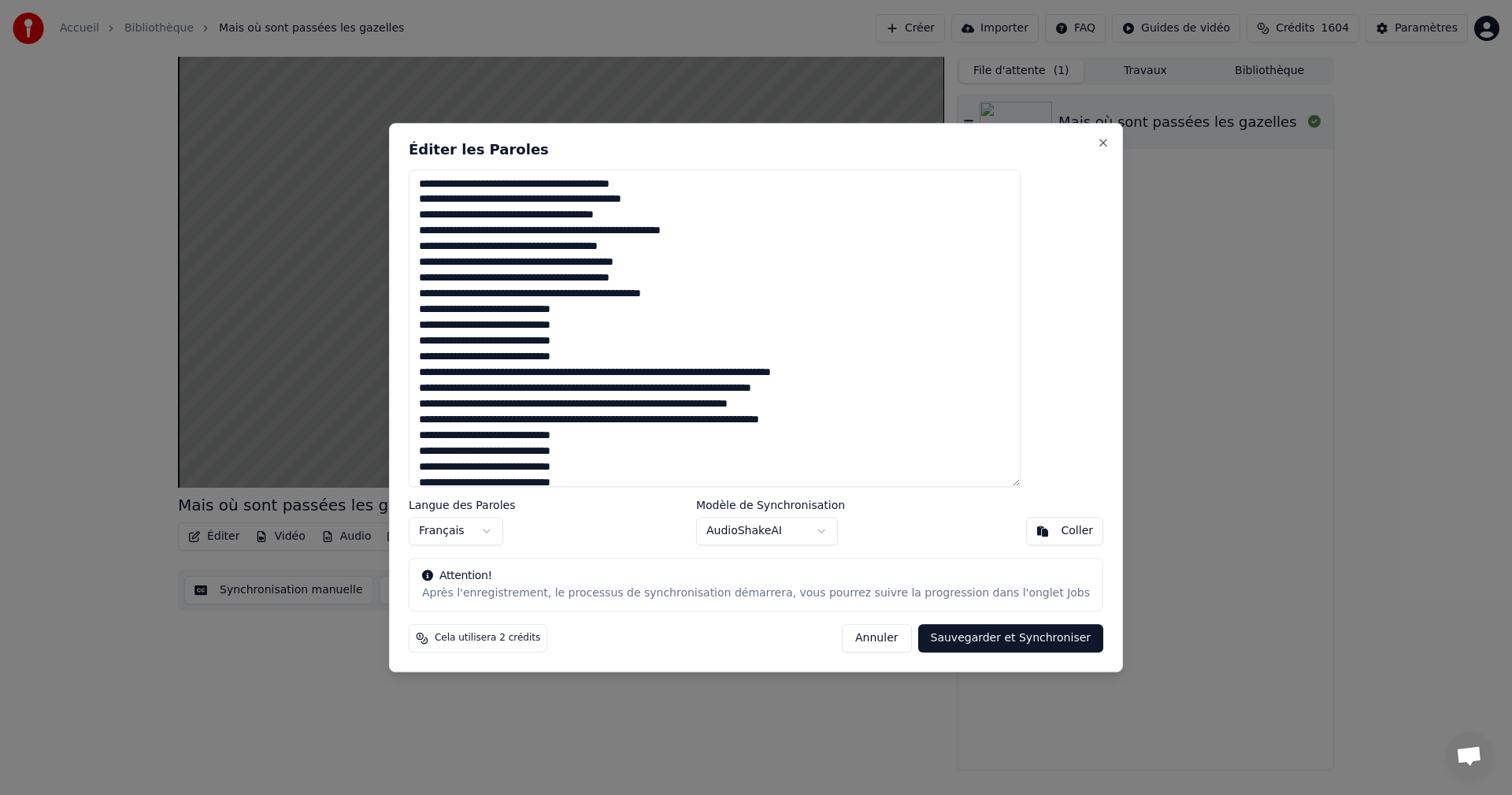
click at [910, 375] on textarea at bounding box center [714, 328] width 612 height 319
drag, startPoint x: 686, startPoint y: 390, endPoint x: 868, endPoint y: 391, distance: 182.0
click at [868, 391] on textarea at bounding box center [714, 328] width 612 height 319
drag, startPoint x: 667, startPoint y: 405, endPoint x: 847, endPoint y: 413, distance: 180.2
click at [847, 404] on textarea at bounding box center [714, 328] width 612 height 319
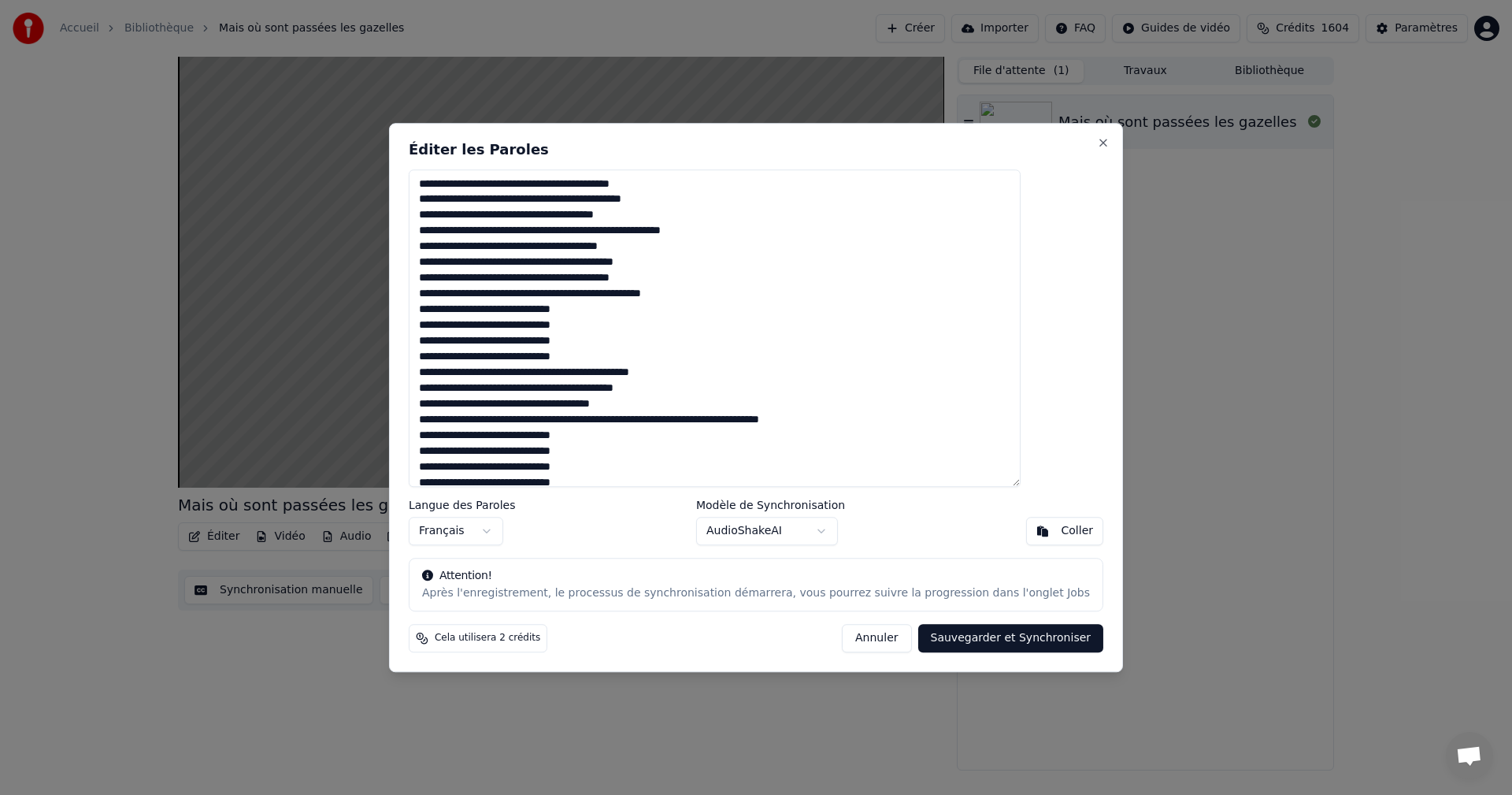
drag, startPoint x: 701, startPoint y: 416, endPoint x: 874, endPoint y: 440, distance: 174.7
click at [863, 431] on textarea at bounding box center [714, 328] width 612 height 319
click at [894, 414] on textarea at bounding box center [714, 328] width 612 height 319
click at [887, 426] on textarea at bounding box center [714, 328] width 612 height 319
click at [773, 424] on textarea at bounding box center [714, 328] width 612 height 319
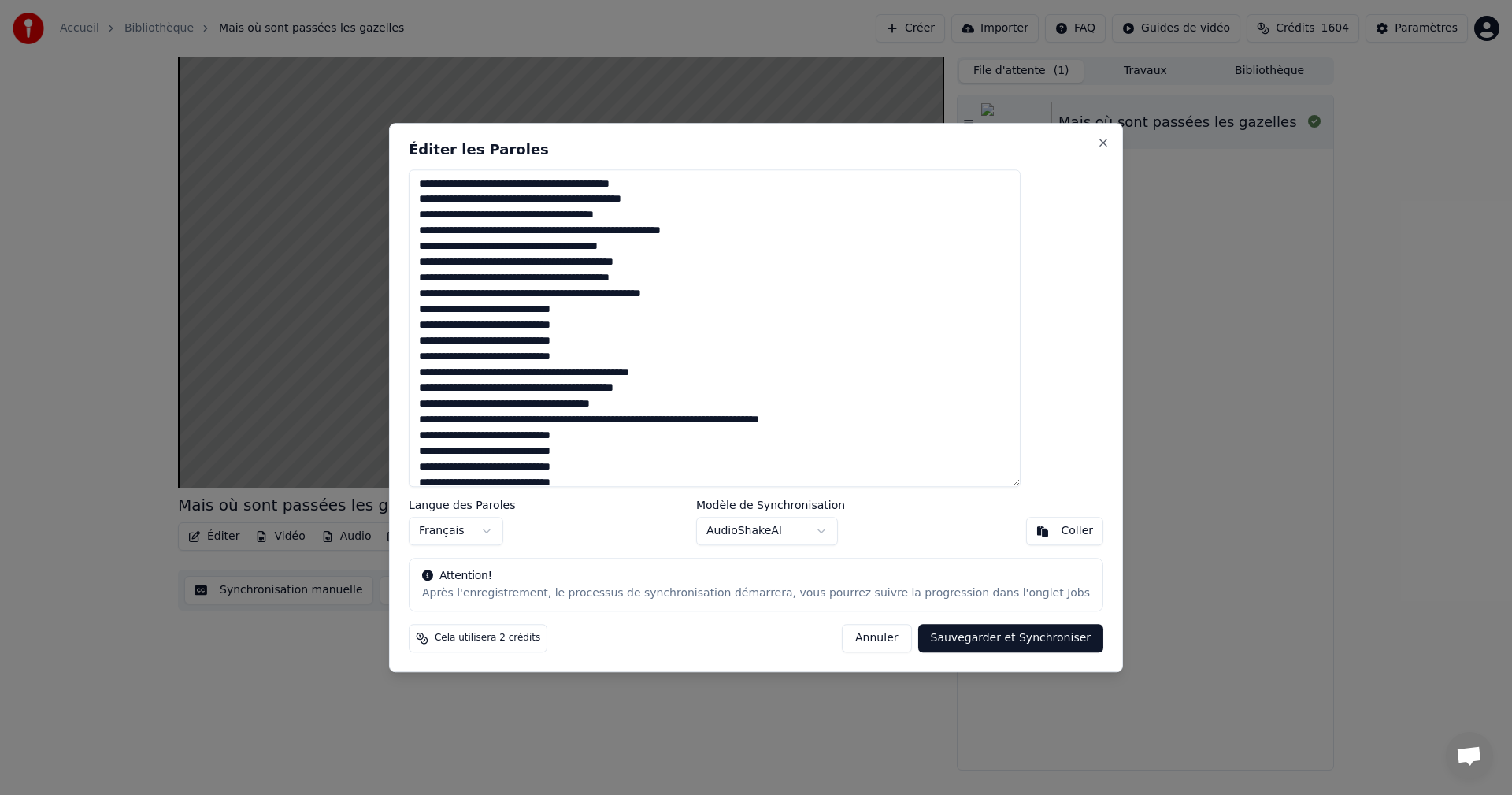
drag, startPoint x: 701, startPoint y: 422, endPoint x: 866, endPoint y: 428, distance: 165.1
click at [866, 428] on textarea at bounding box center [714, 328] width 612 height 319
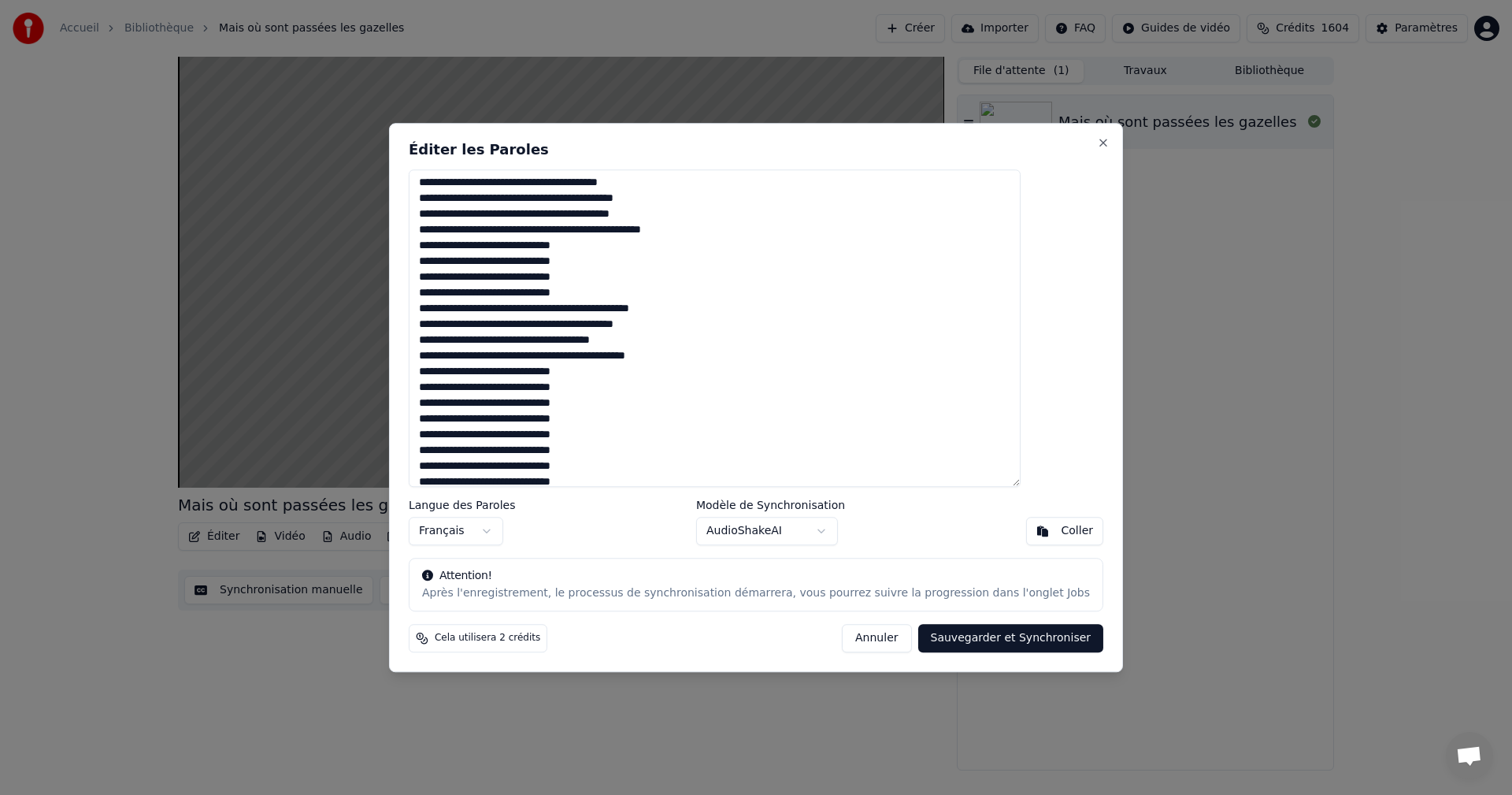
scroll to position [158, 0]
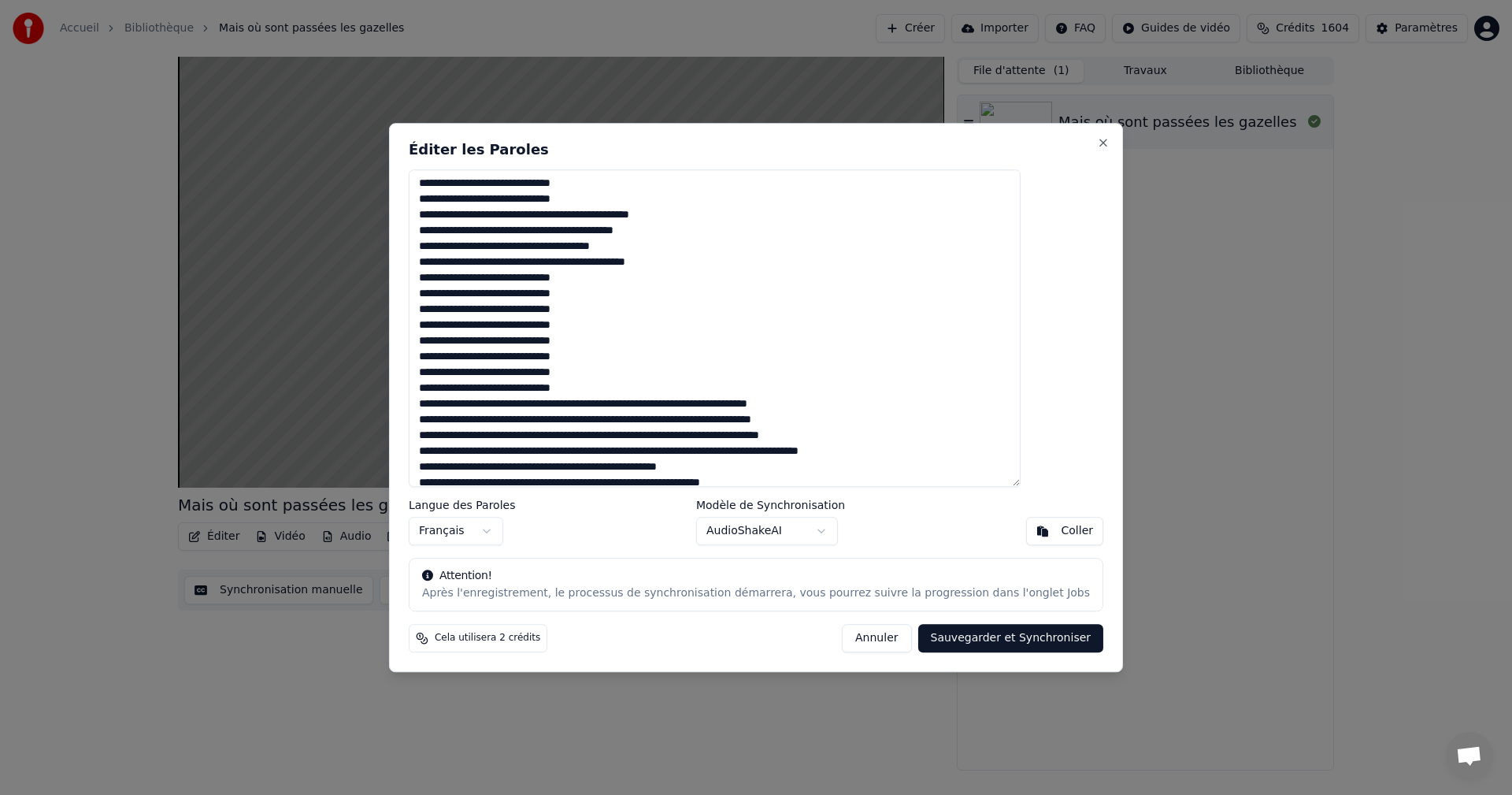
click at [721, 263] on textarea at bounding box center [714, 328] width 612 height 319
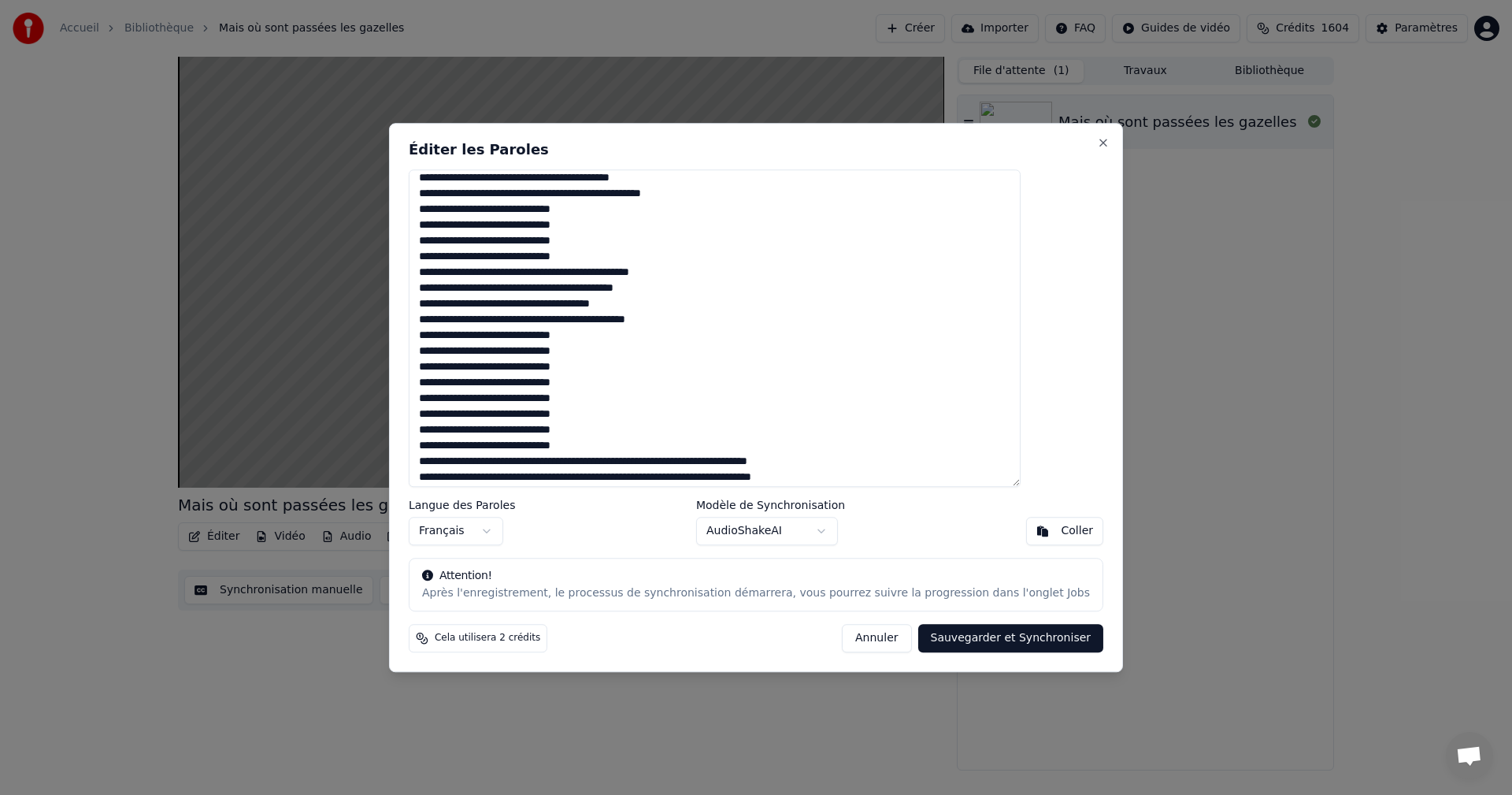
click at [727, 315] on textarea at bounding box center [714, 328] width 612 height 319
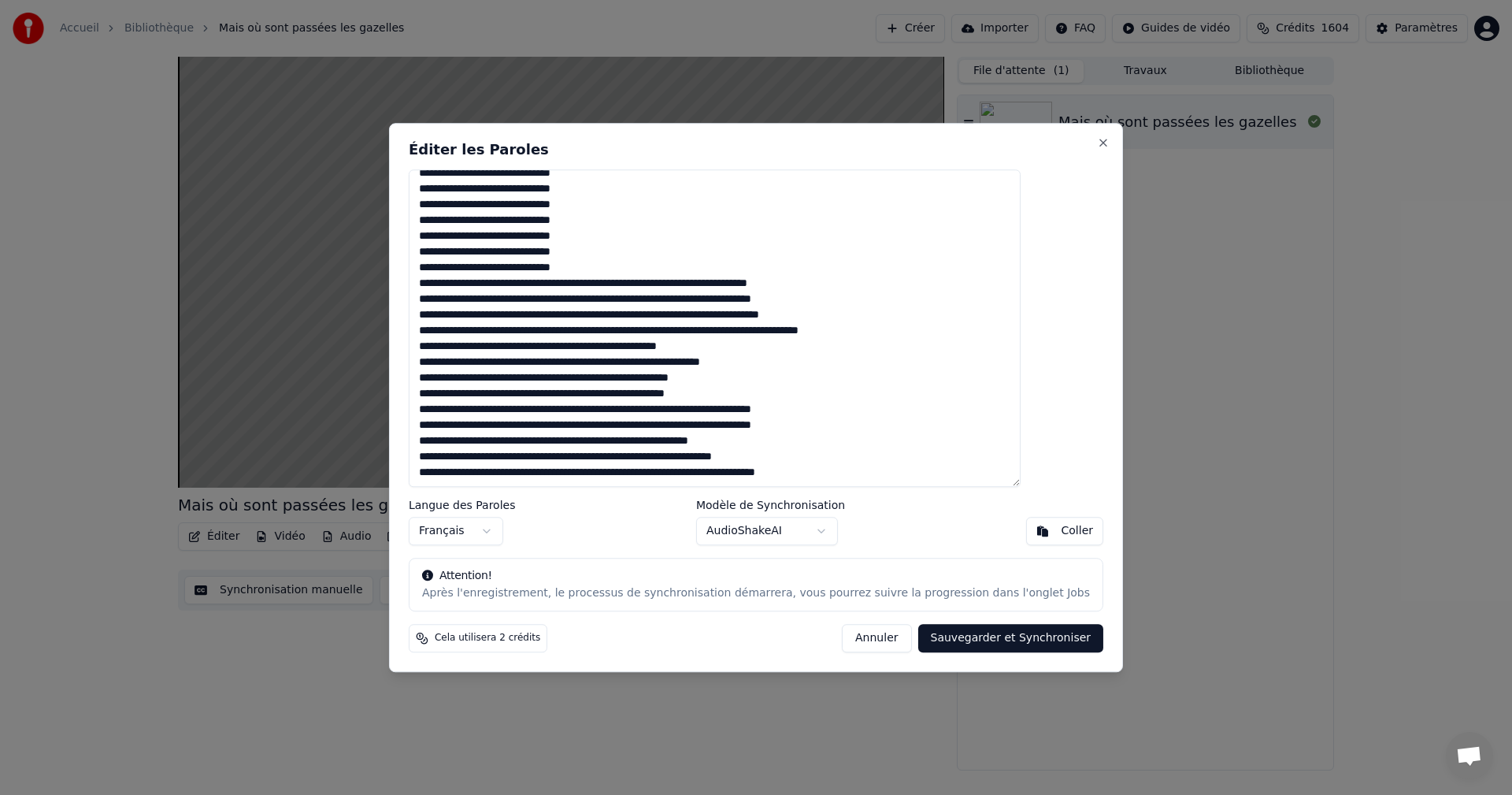
drag, startPoint x: 867, startPoint y: 282, endPoint x: 698, endPoint y: 283, distance: 169.0
click at [698, 283] on textarea at bounding box center [714, 328] width 612 height 319
drag, startPoint x: 862, startPoint y: 298, endPoint x: 686, endPoint y: 298, distance: 176.0
click at [686, 298] on textarea at bounding box center [714, 328] width 612 height 319
drag, startPoint x: 884, startPoint y: 317, endPoint x: 713, endPoint y: 315, distance: 171.0
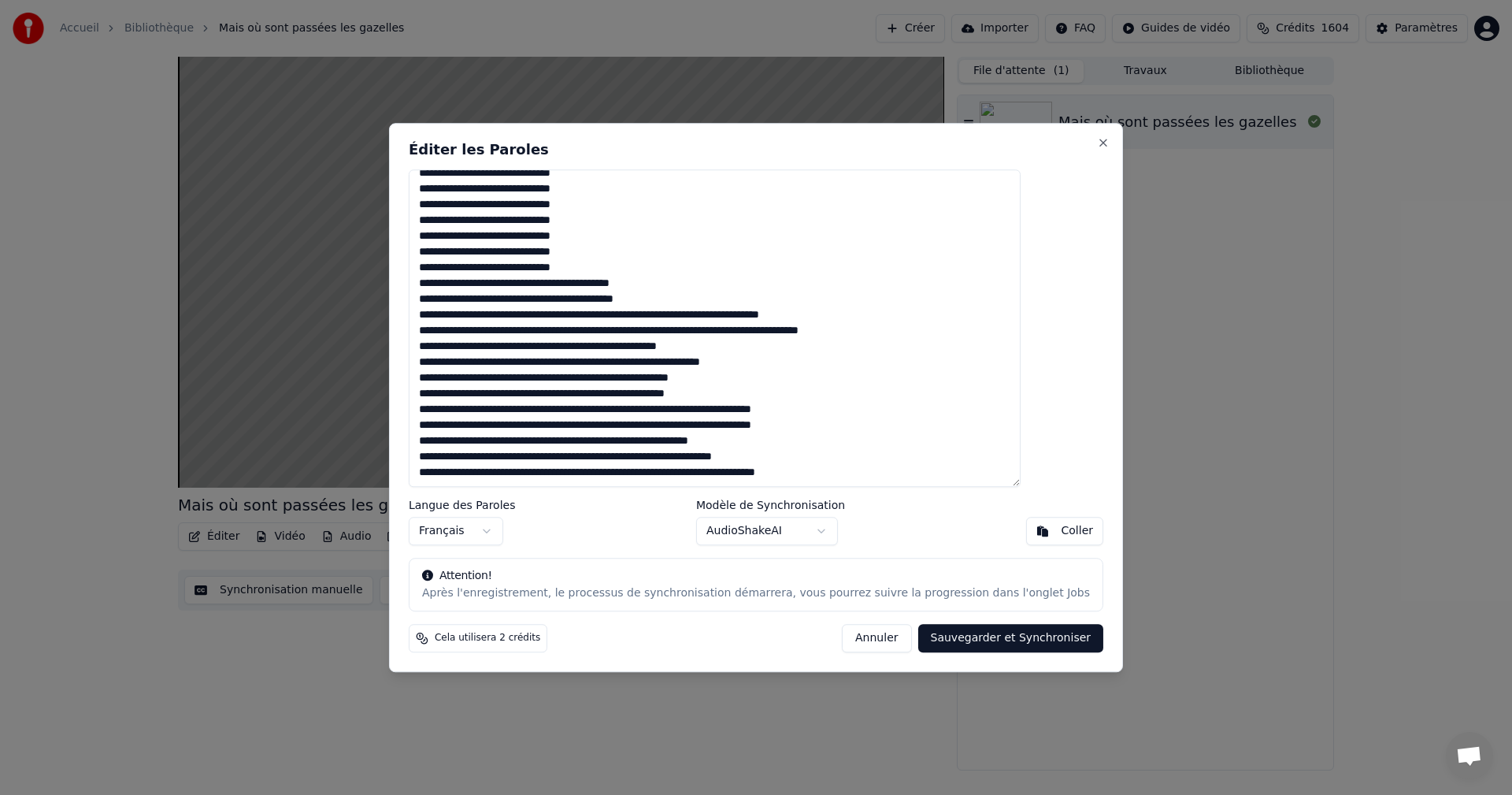
click at [713, 315] on textarea at bounding box center [714, 328] width 612 height 319
drag, startPoint x: 926, startPoint y: 330, endPoint x: 757, endPoint y: 334, distance: 169.0
click at [757, 334] on textarea at bounding box center [714, 328] width 612 height 319
drag, startPoint x: 749, startPoint y: 348, endPoint x: 570, endPoint y: 338, distance: 179.3
click at [570, 339] on textarea at bounding box center [714, 328] width 612 height 319
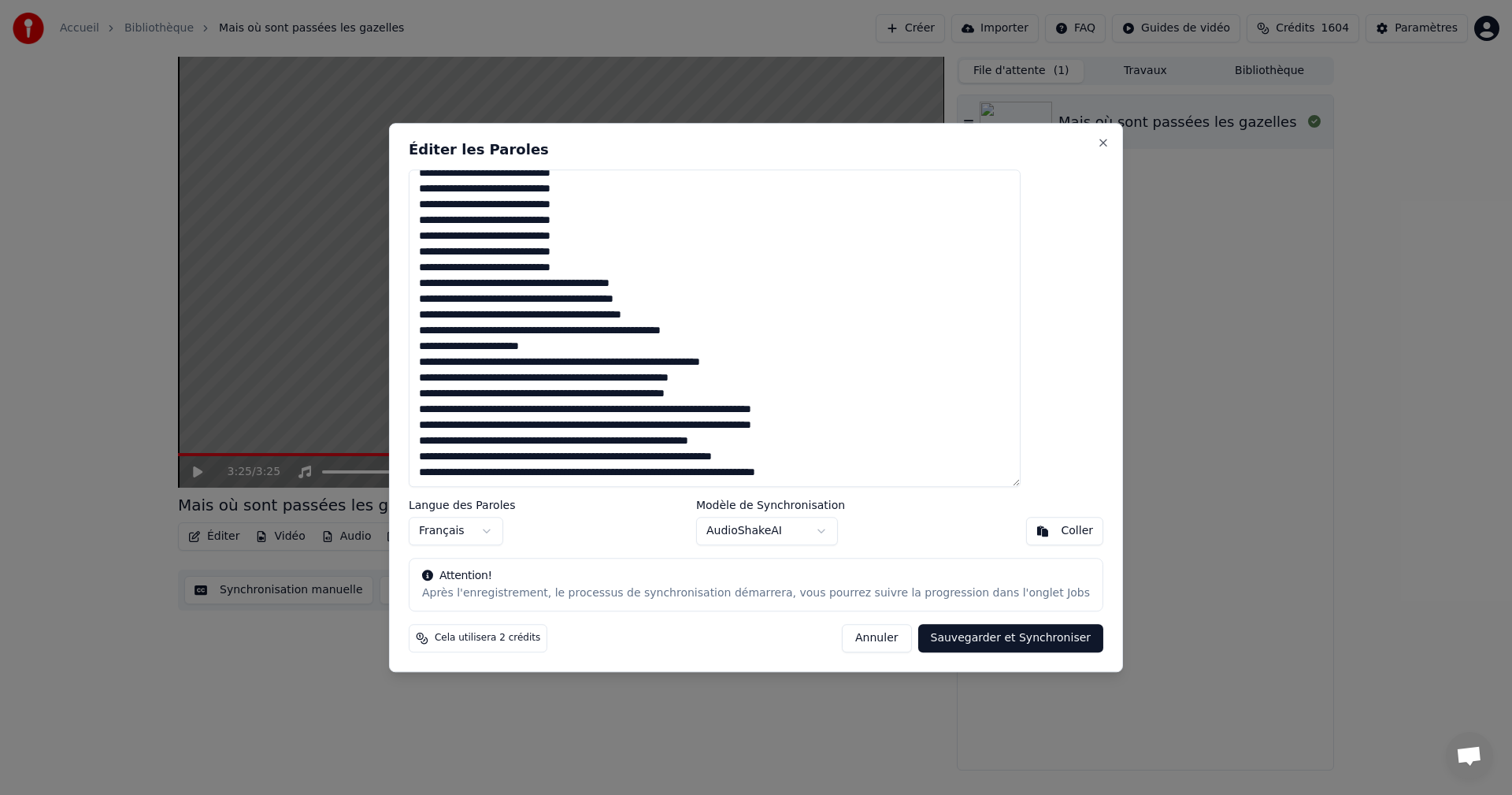
drag, startPoint x: 864, startPoint y: 404, endPoint x: 694, endPoint y: 412, distance: 170.2
click at [694, 412] on textarea at bounding box center [714, 328] width 612 height 319
drag, startPoint x: 803, startPoint y: 361, endPoint x: 633, endPoint y: 362, distance: 170.0
click at [633, 362] on textarea at bounding box center [714, 328] width 612 height 319
drag, startPoint x: 754, startPoint y: 379, endPoint x: 585, endPoint y: 384, distance: 169.1
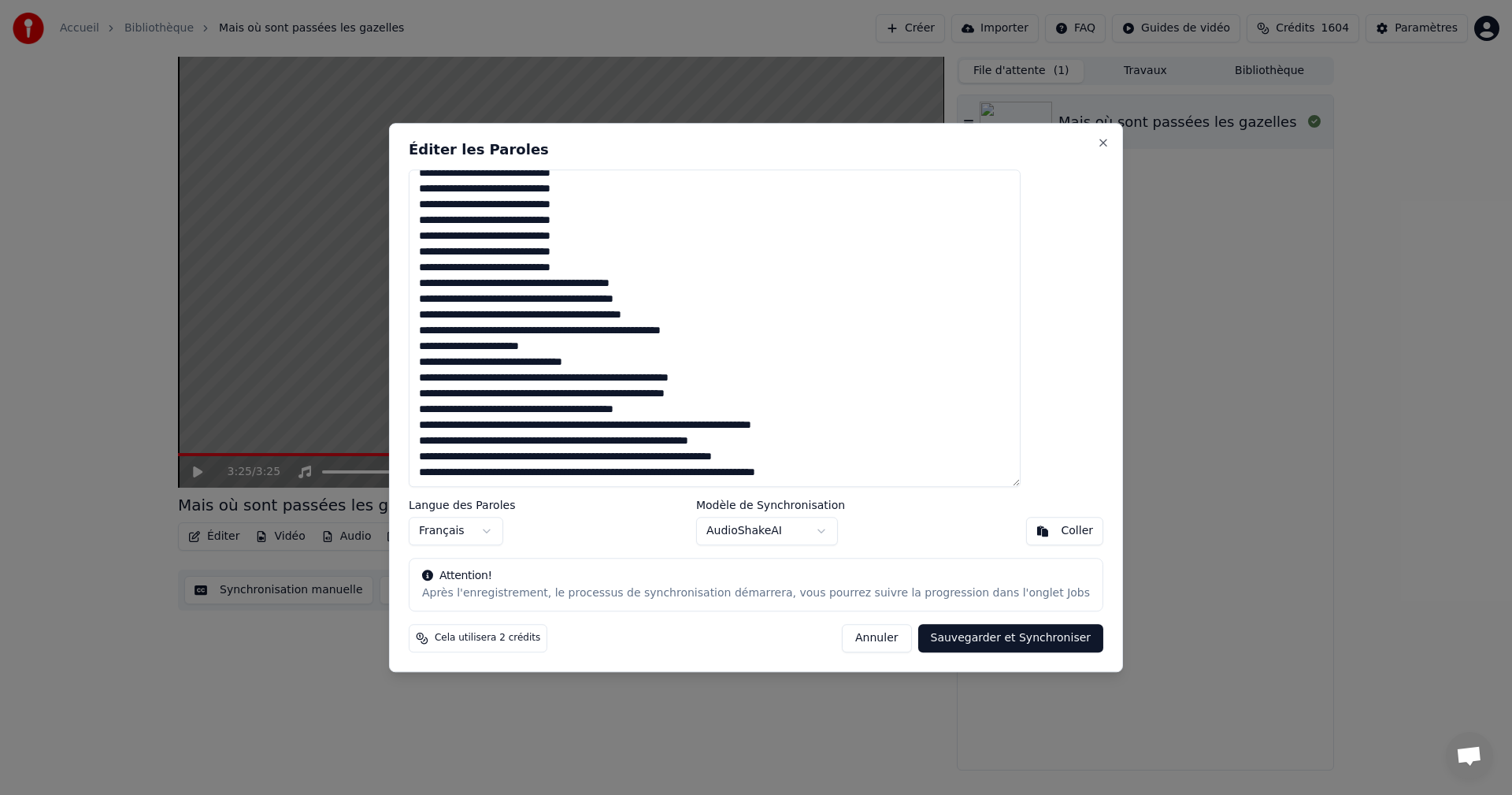
click at [585, 384] on textarea at bounding box center [714, 328] width 612 height 319
drag, startPoint x: 751, startPoint y: 394, endPoint x: 585, endPoint y: 396, distance: 166.0
click at [585, 396] on textarea at bounding box center [714, 328] width 612 height 319
click at [647, 430] on textarea at bounding box center [714, 328] width 612 height 319
click at [652, 428] on textarea at bounding box center [714, 328] width 612 height 319
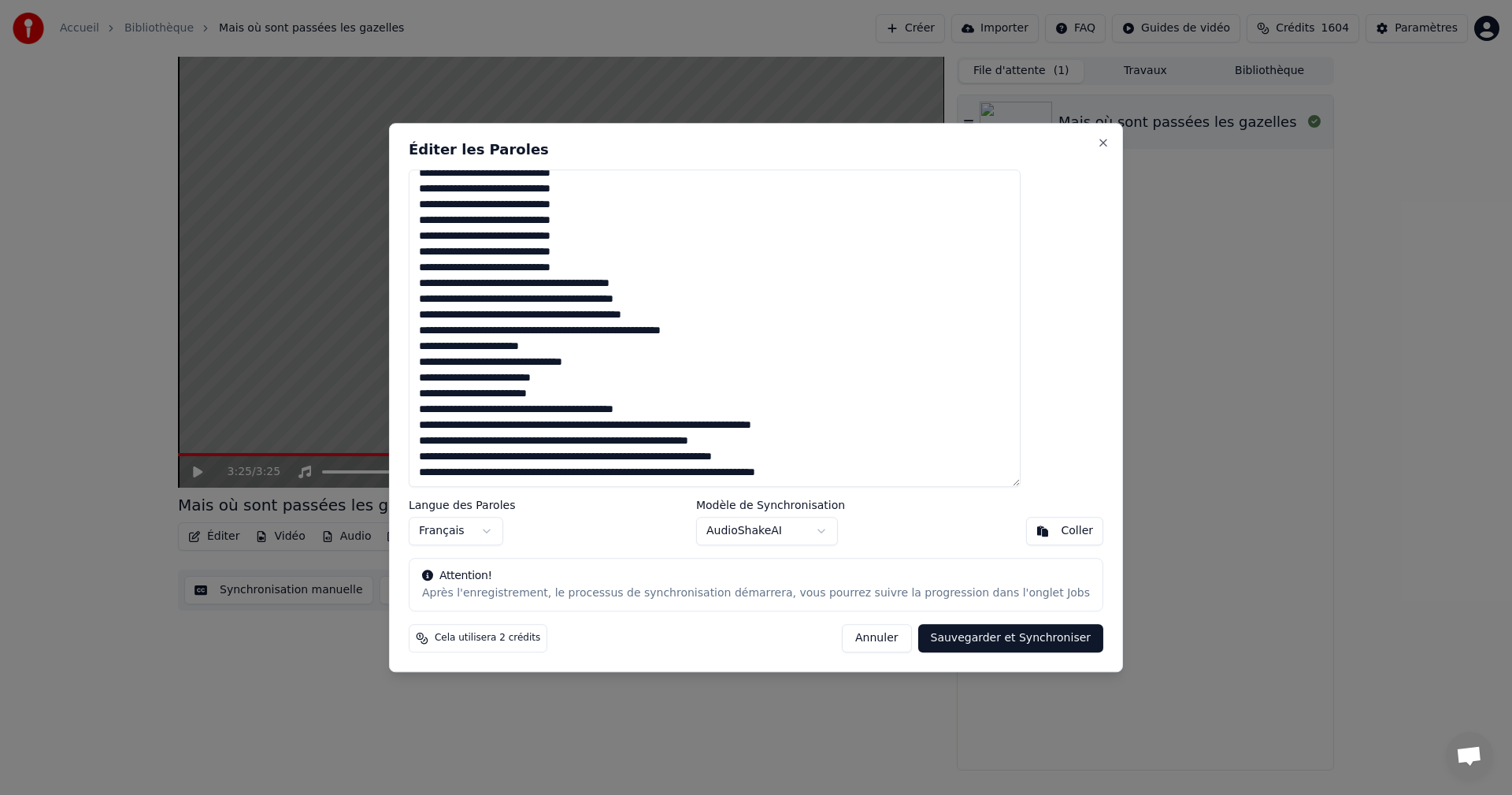
drag, startPoint x: 884, startPoint y: 469, endPoint x: 702, endPoint y: 473, distance: 182.0
click at [702, 473] on textarea at bounding box center [714, 328] width 612 height 319
drag, startPoint x: 855, startPoint y: 457, endPoint x: 645, endPoint y: 455, distance: 210.0
click at [645, 455] on textarea at bounding box center [714, 328] width 612 height 319
drag, startPoint x: 779, startPoint y: 441, endPoint x: 609, endPoint y: 443, distance: 170.0
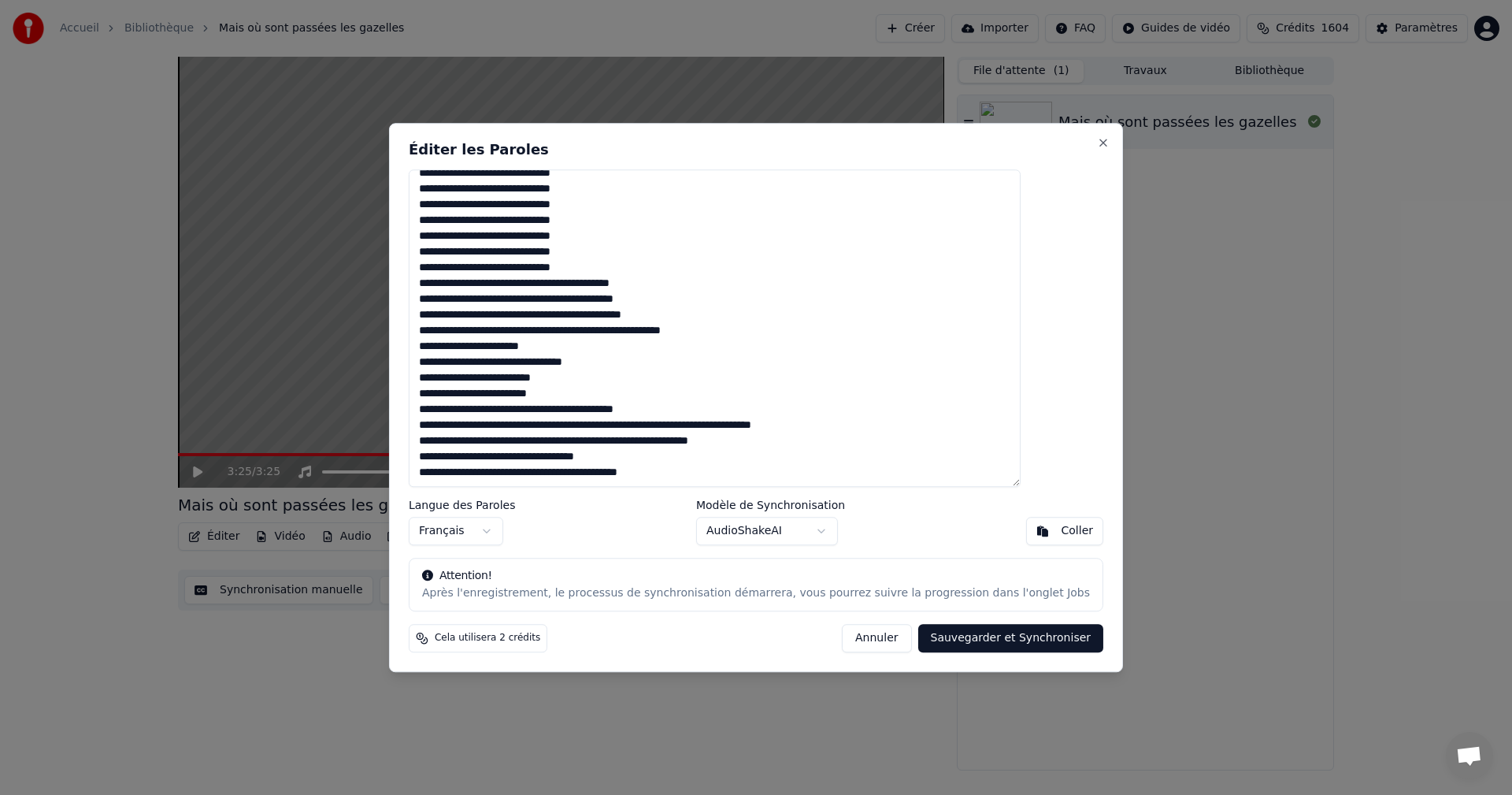
click at [609, 443] on textarea at bounding box center [714, 328] width 612 height 319
drag, startPoint x: 869, startPoint y: 418, endPoint x: 700, endPoint y: 424, distance: 169.1
click at [700, 424] on textarea at bounding box center [714, 328] width 612 height 319
click at [1011, 643] on button "Sauvegarder et Synchroniser" at bounding box center [1011, 638] width 185 height 29
type textarea "**********"
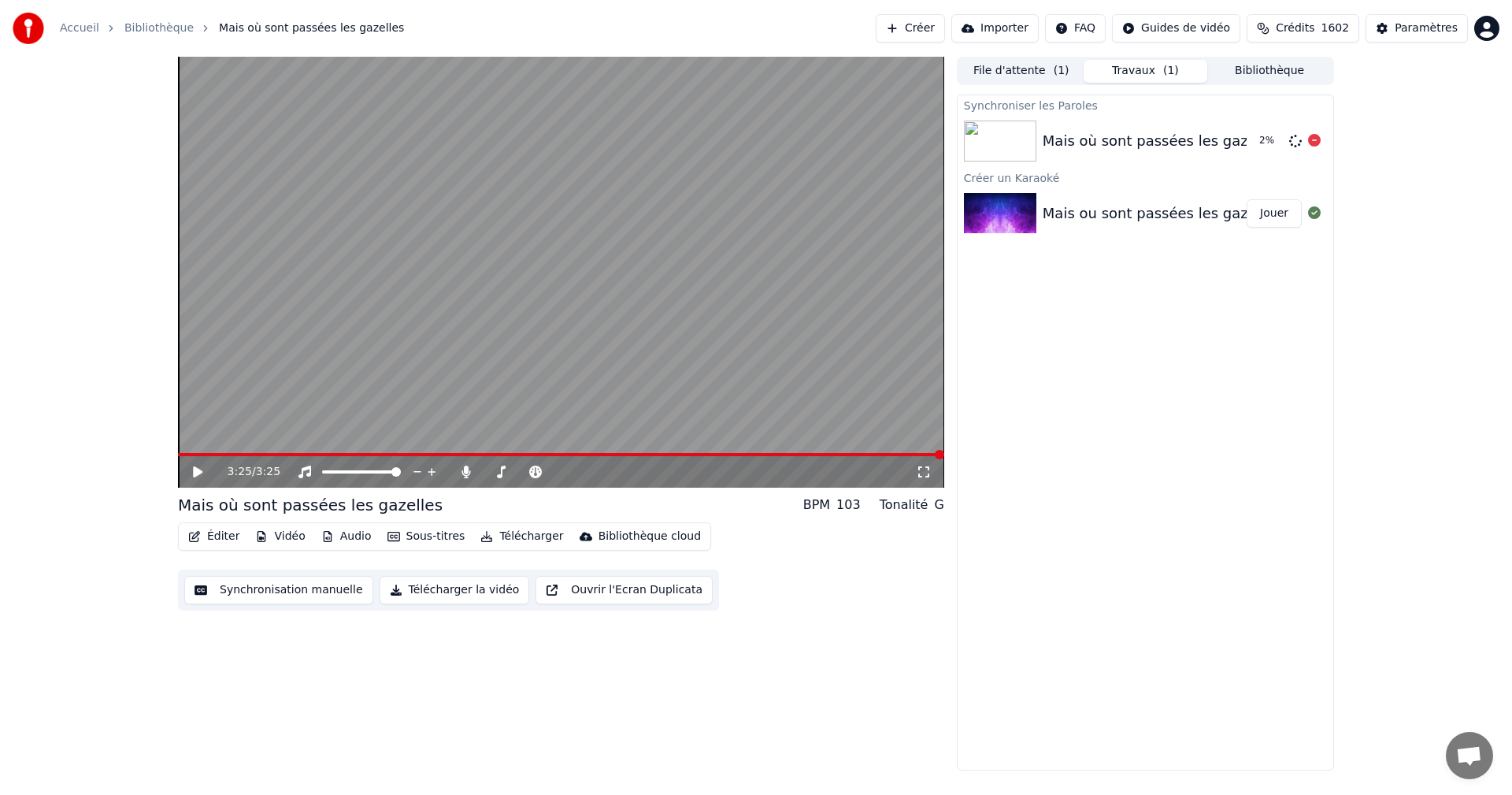
click at [1068, 143] on div "Mais où sont passées les gazelles" at bounding box center [1161, 141] width 238 height 22
click at [1092, 127] on div "Mais où sont passées les gazelles Jouer" at bounding box center [1145, 141] width 376 height 53
click at [431, 595] on button "Télécharger la vidéo" at bounding box center [455, 590] width 151 height 29
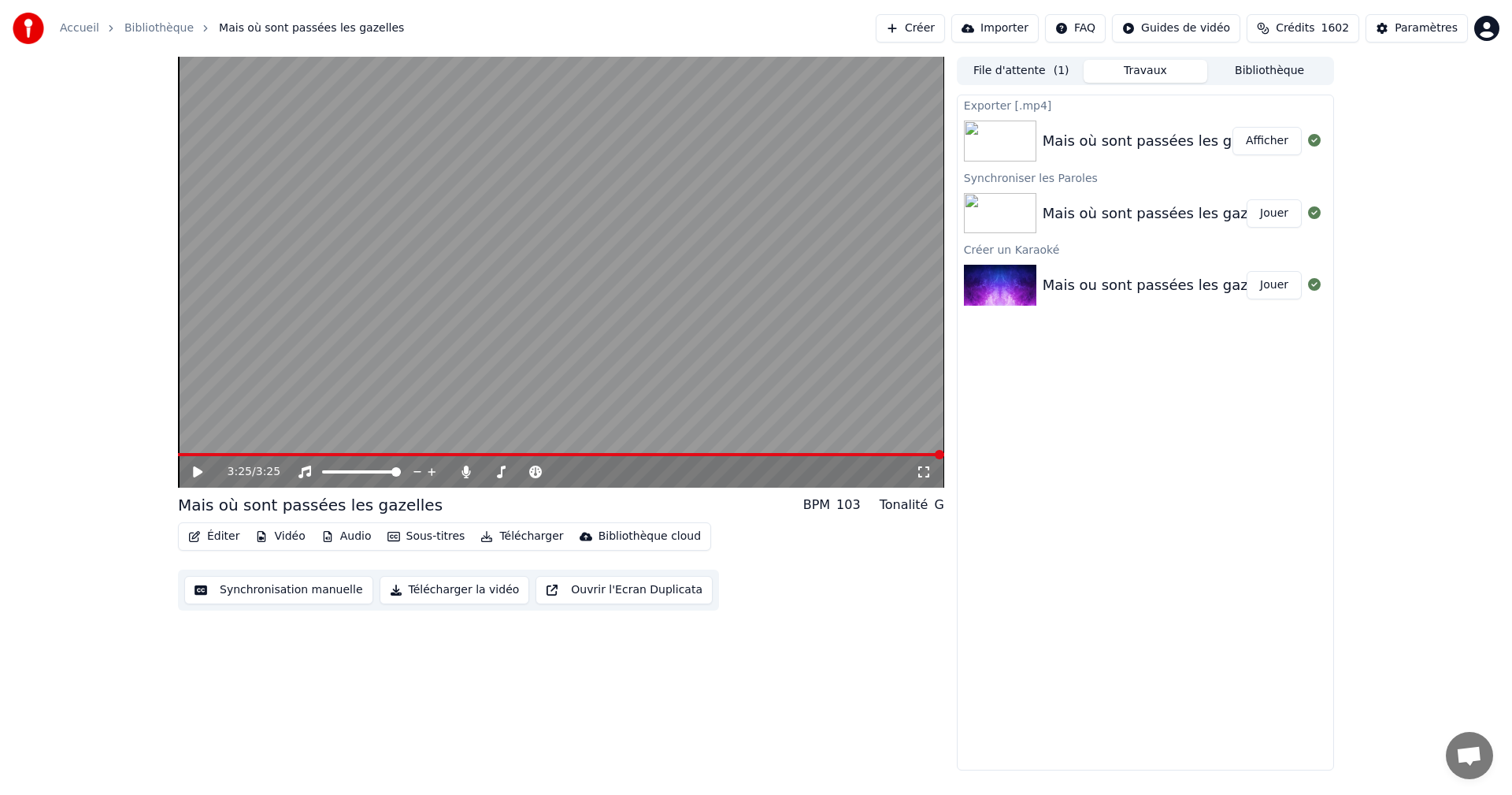
click at [1282, 139] on button "Afficher" at bounding box center [1267, 141] width 69 height 29
